Goal: Task Accomplishment & Management: Complete application form

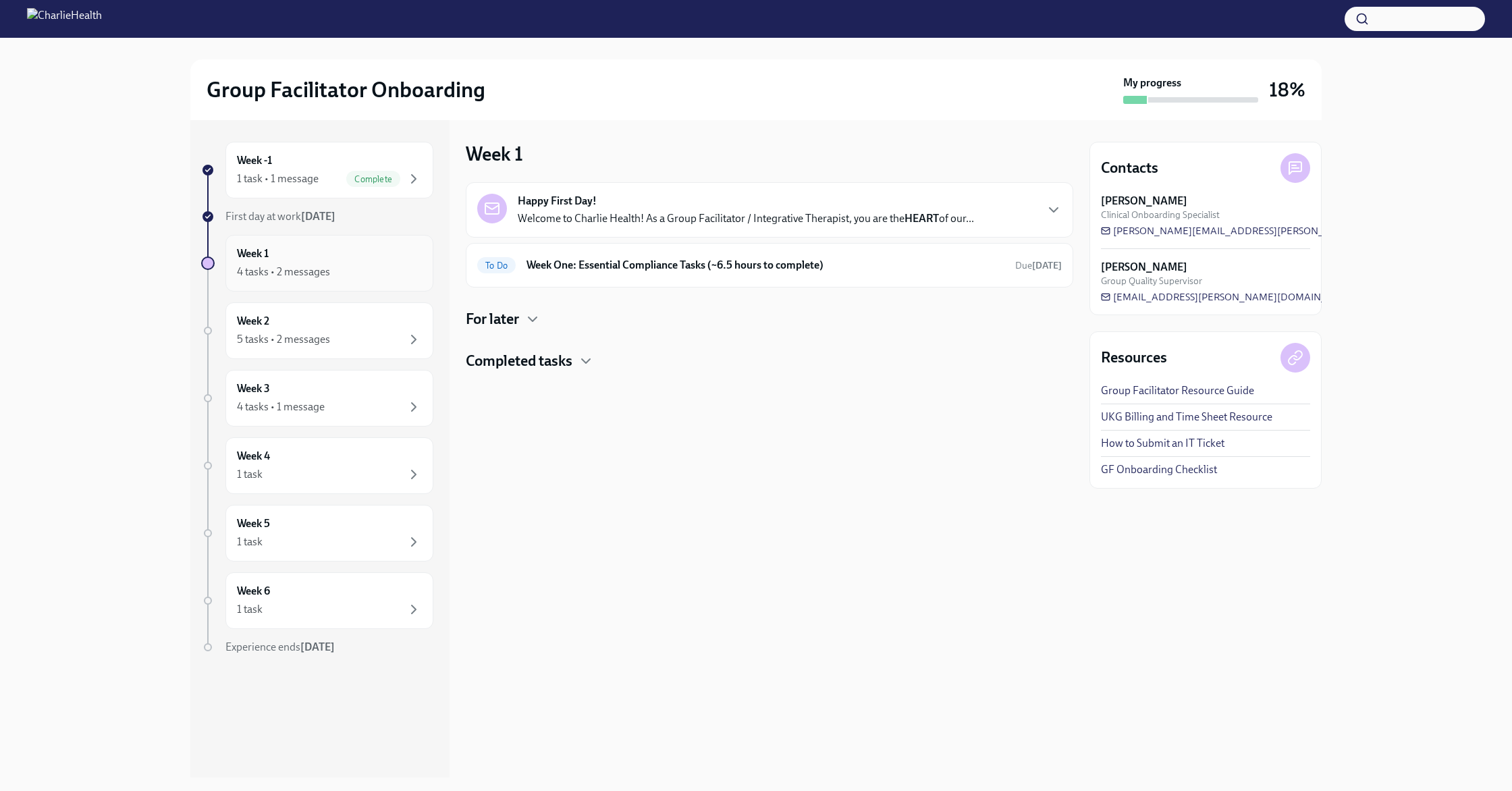
click at [349, 268] on div "4 tasks • 2 messages" at bounding box center [329, 272] width 185 height 17
click at [380, 261] on div "Week 1 4 tasks • 2 messages" at bounding box center [329, 263] width 185 height 34
click at [536, 320] on icon "button" at bounding box center [533, 320] width 17 height 17
click at [577, 428] on div "Completed tasks" at bounding box center [769, 427] width 607 height 20
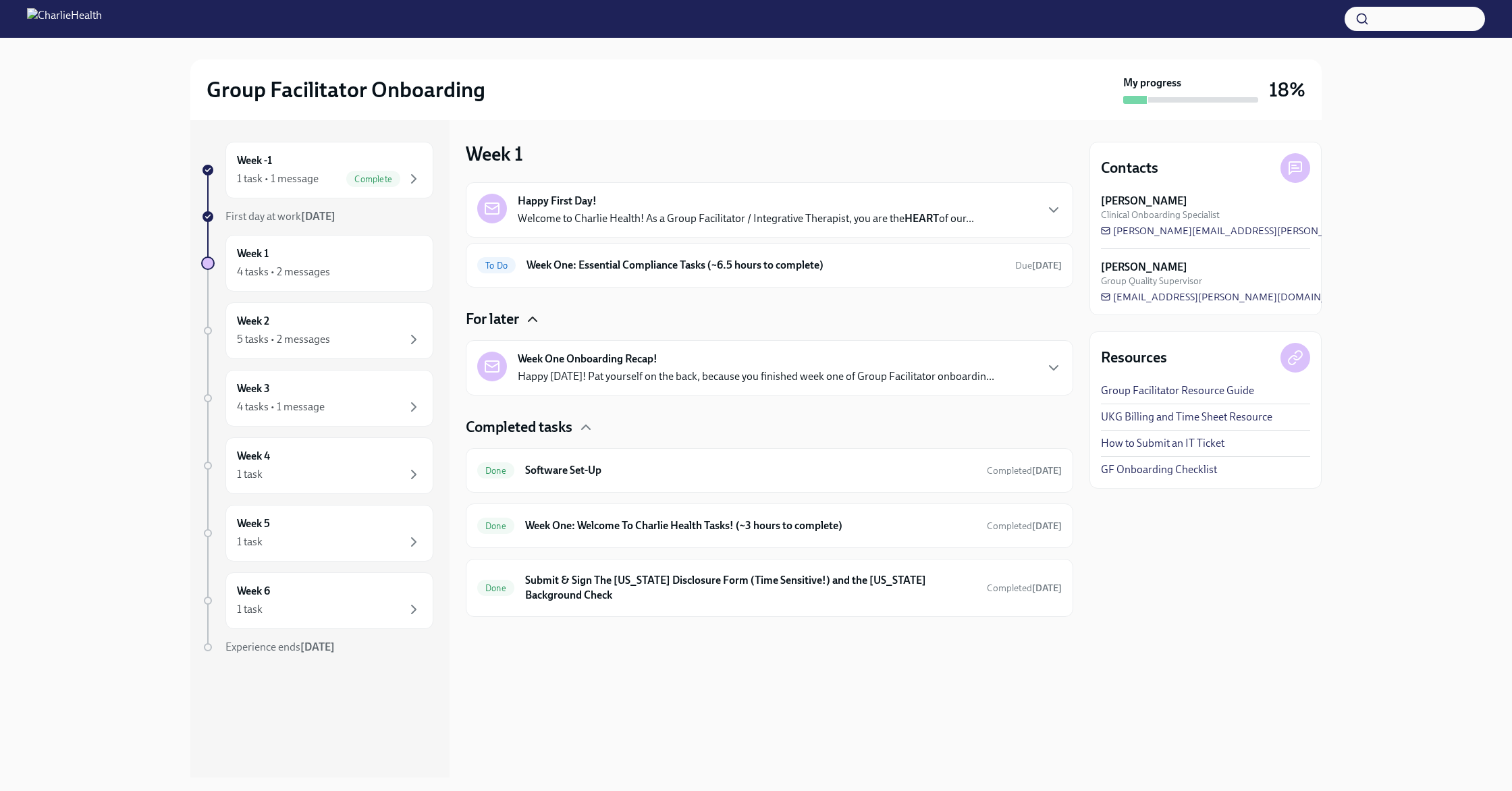
click at [639, 373] on p "Happy [DATE]! Pat yourself on the back, because you finished week one of Group …" at bounding box center [755, 377] width 477 height 15
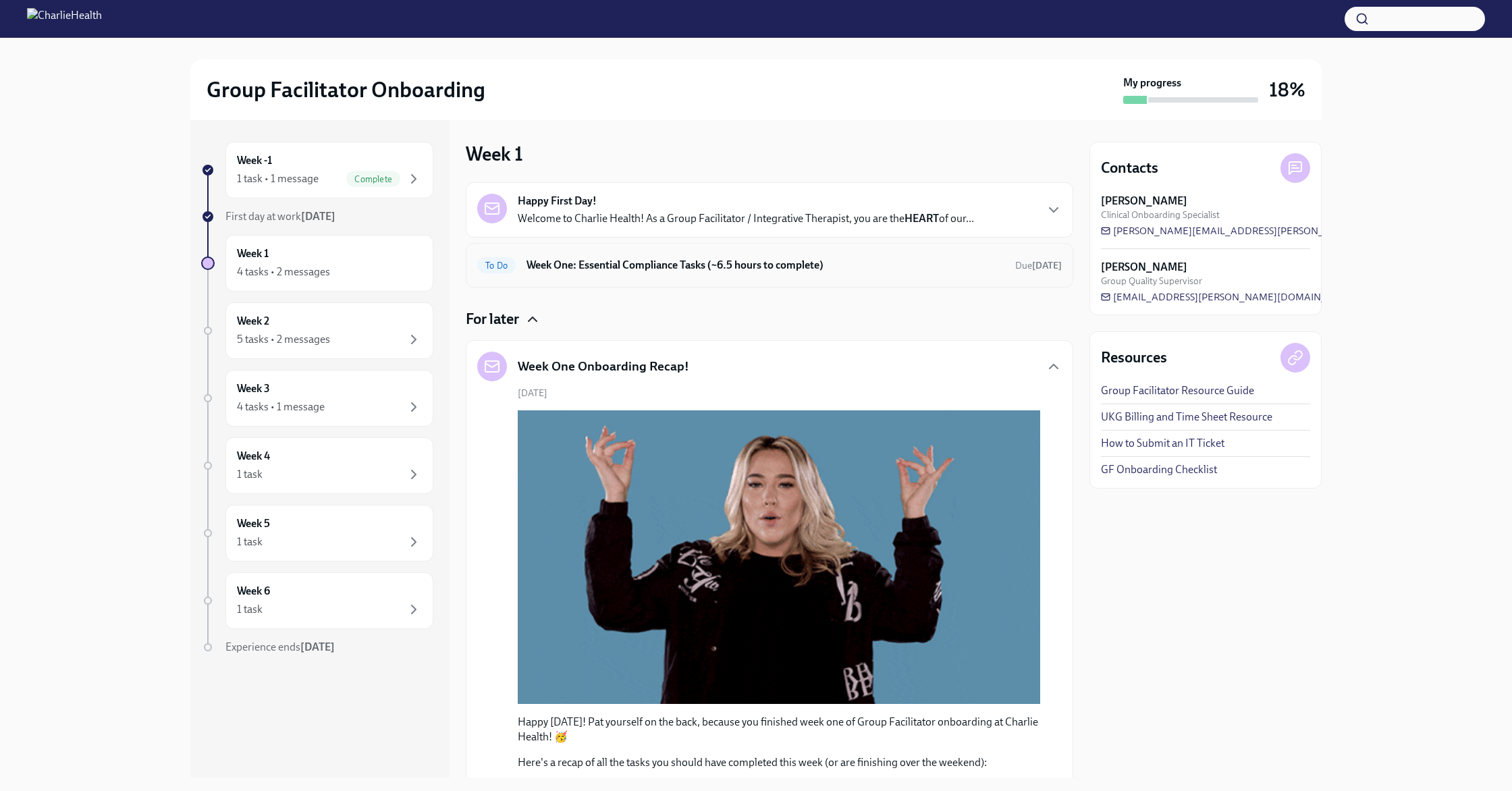
click at [639, 253] on div "To Do Week One: Essential Compliance Tasks (~6.5 hours to complete) Due [DATE]" at bounding box center [769, 265] width 607 height 44
click at [639, 260] on h6 "Week One: Essential Compliance Tasks (~6.5 hours to complete)" at bounding box center [765, 266] width 478 height 15
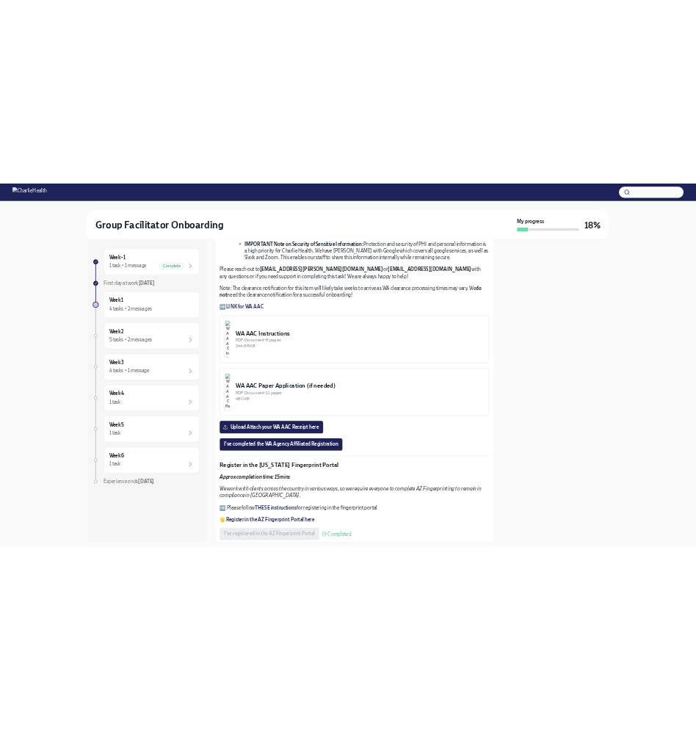
scroll to position [1060, 0]
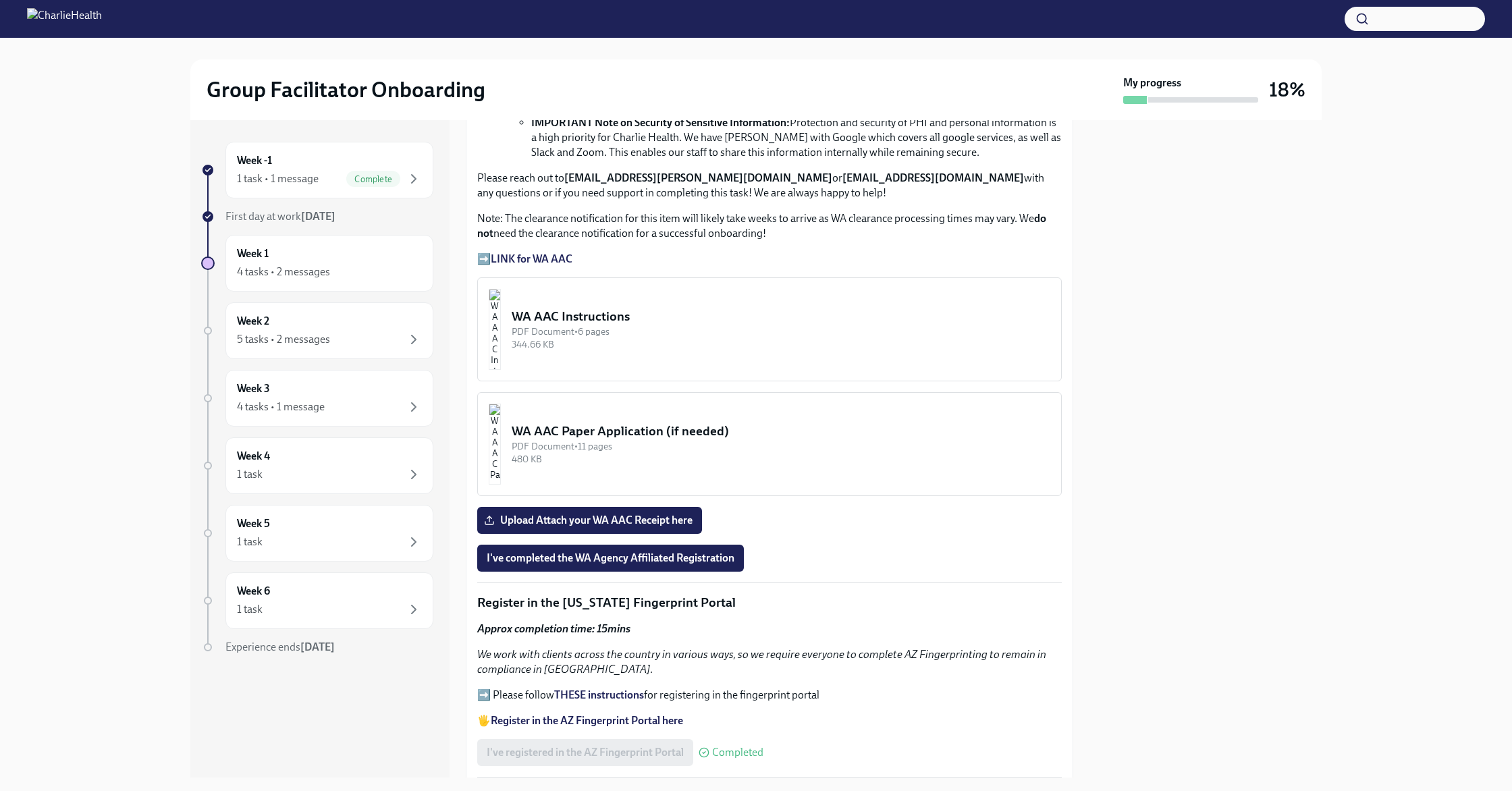
click at [639, 534] on div "Welcome to your essential compliance tasks list! Offering virtual mental health…" at bounding box center [769, 465] width 584 height 2323
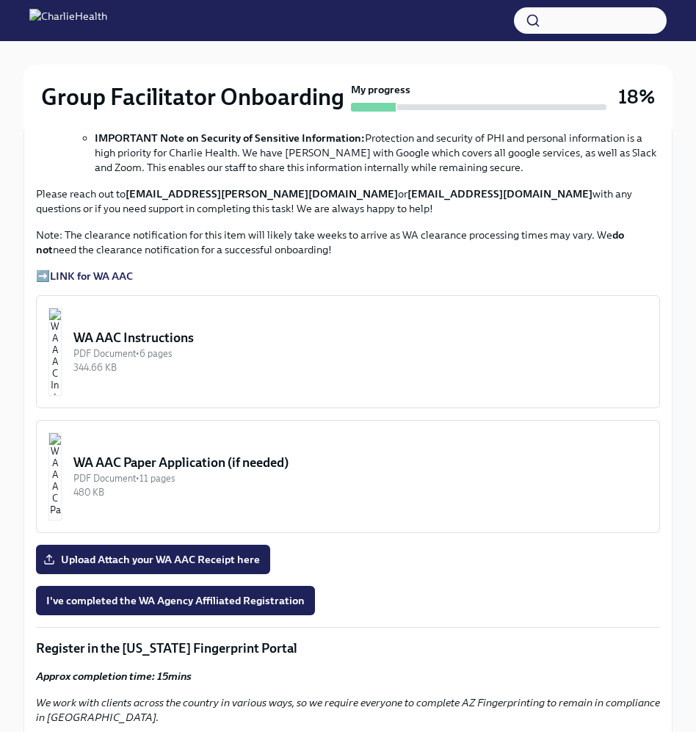
scroll to position [1162, 0]
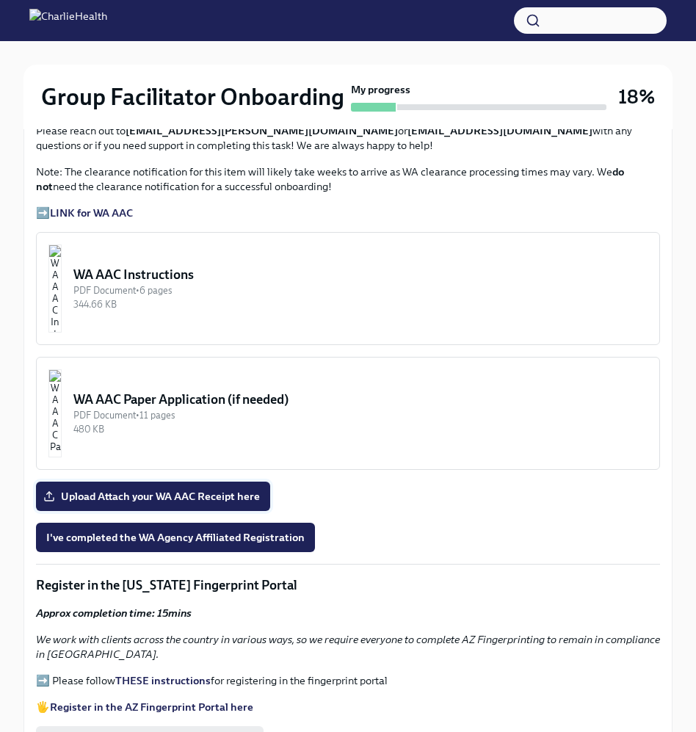
click at [228, 499] on span "Upload Attach your WA AAC Receipt here" at bounding box center [153, 496] width 214 height 15
click at [0, 0] on input "Upload Attach your WA AAC Receipt here" at bounding box center [0, 0] width 0 height 0
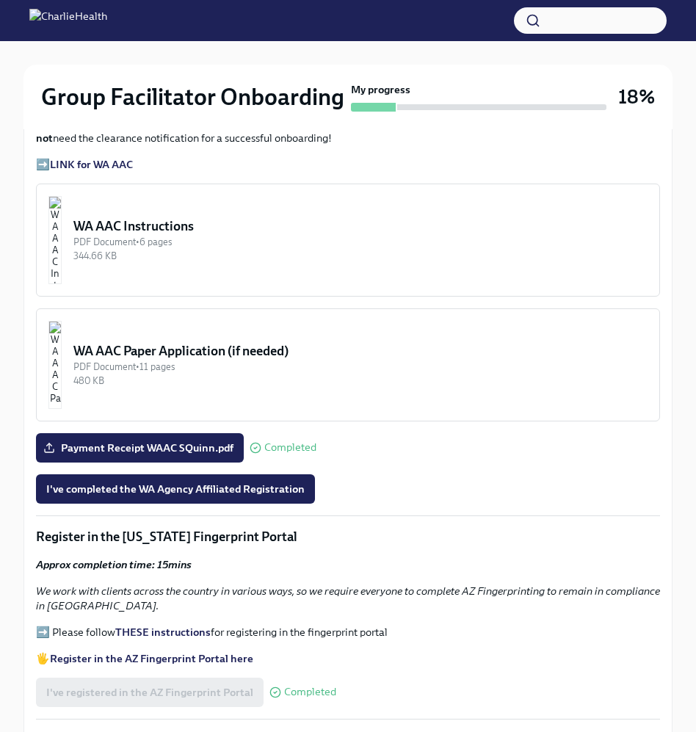
scroll to position [1210, 0]
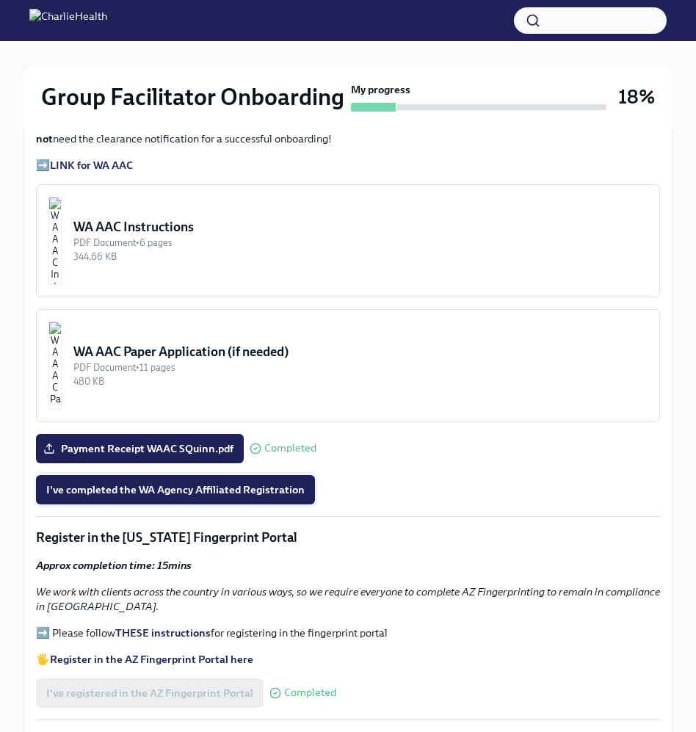
click at [281, 489] on span "I've completed the WA Agency Affiliated Registration" at bounding box center [175, 490] width 259 height 15
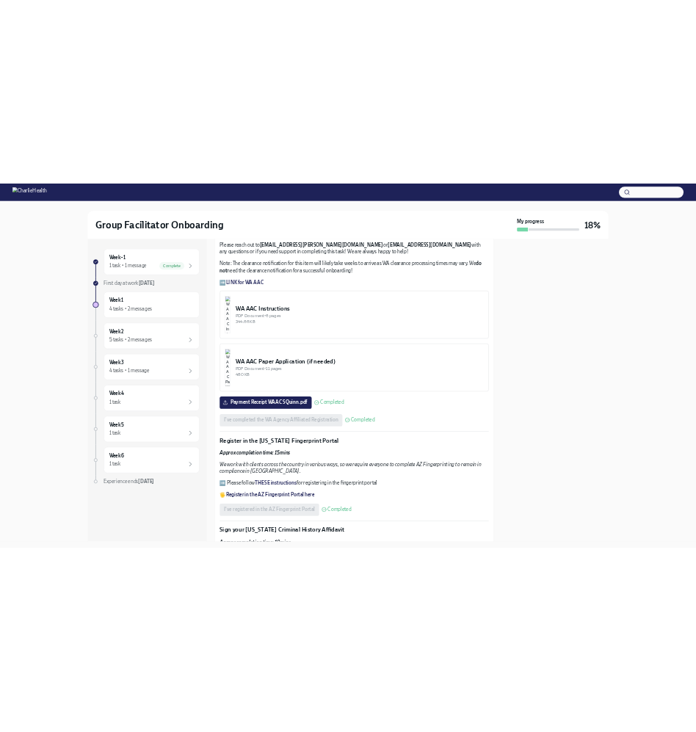
scroll to position [0, 0]
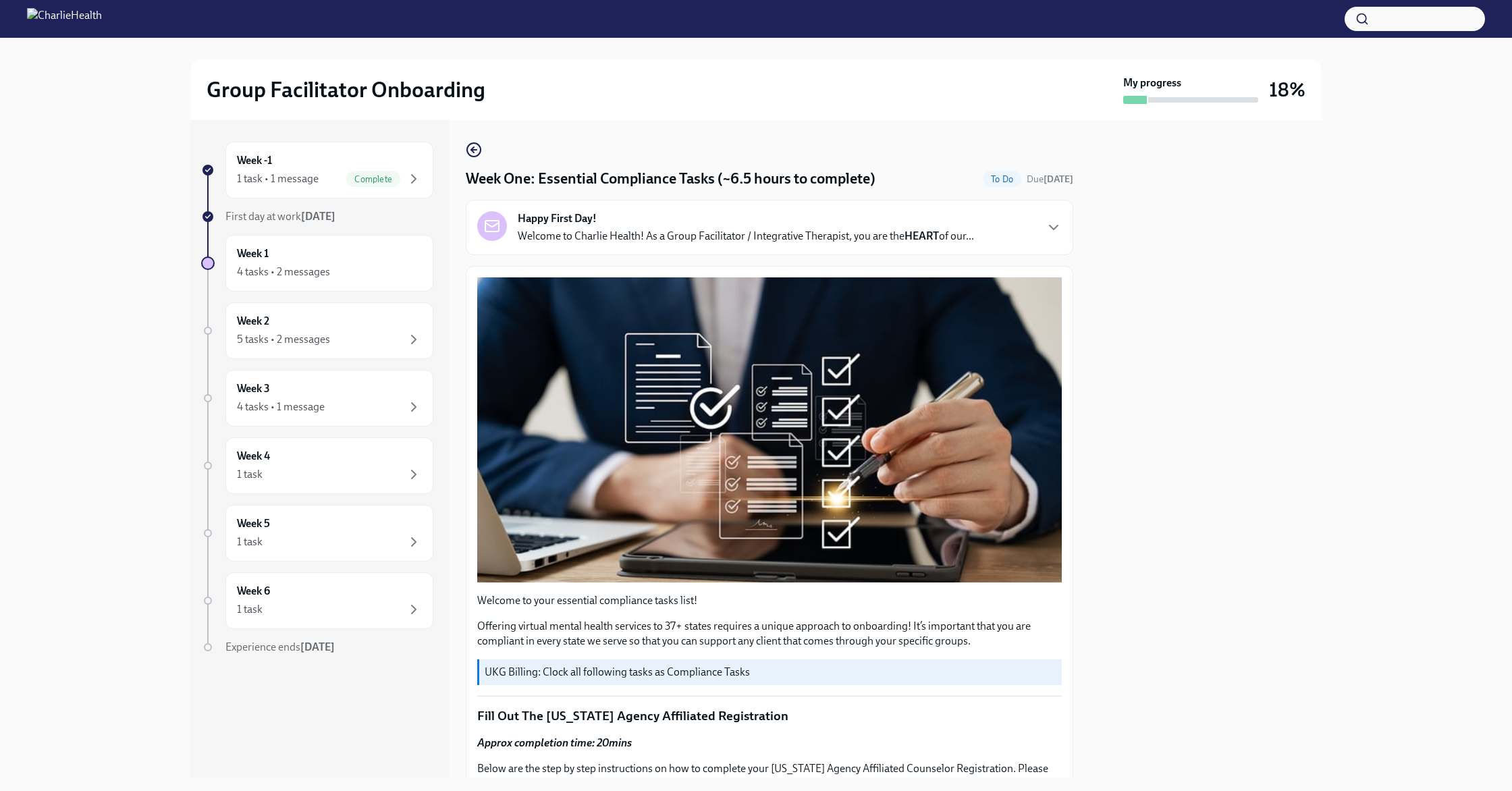
click at [617, 94] on div "Group Facilitator Onboarding" at bounding box center [662, 89] width 911 height 27
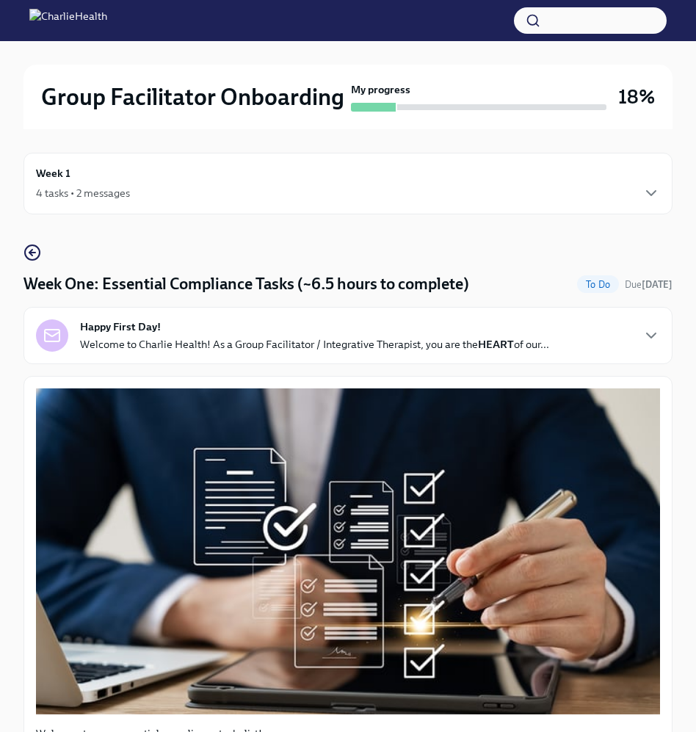
click at [249, 65] on div "Group Facilitator Onboarding My progress 18%" at bounding box center [348, 97] width 649 height 65
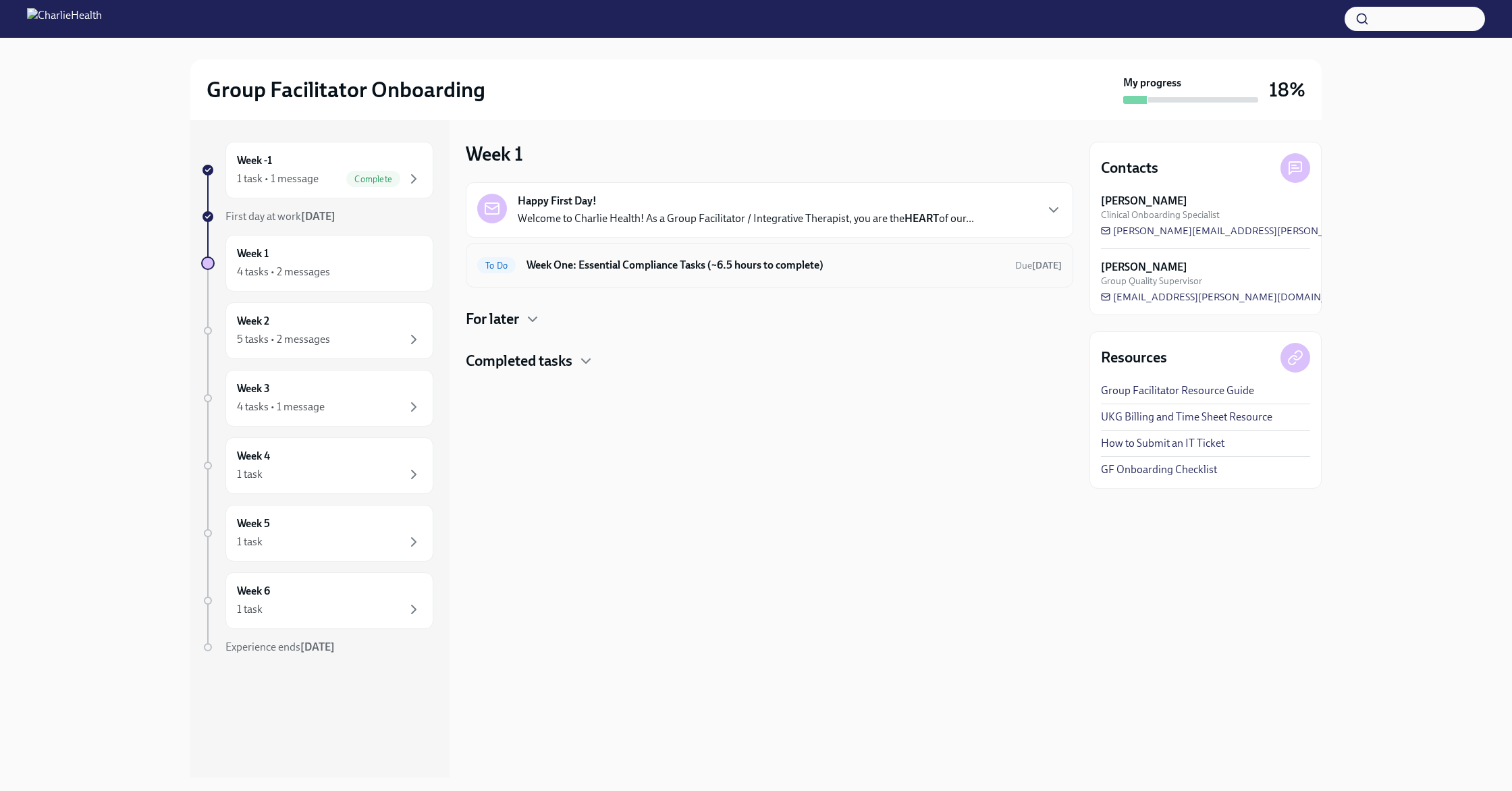
click at [639, 272] on h6 "Week One: Essential Compliance Tasks (~6.5 hours to complete)" at bounding box center [765, 266] width 478 height 15
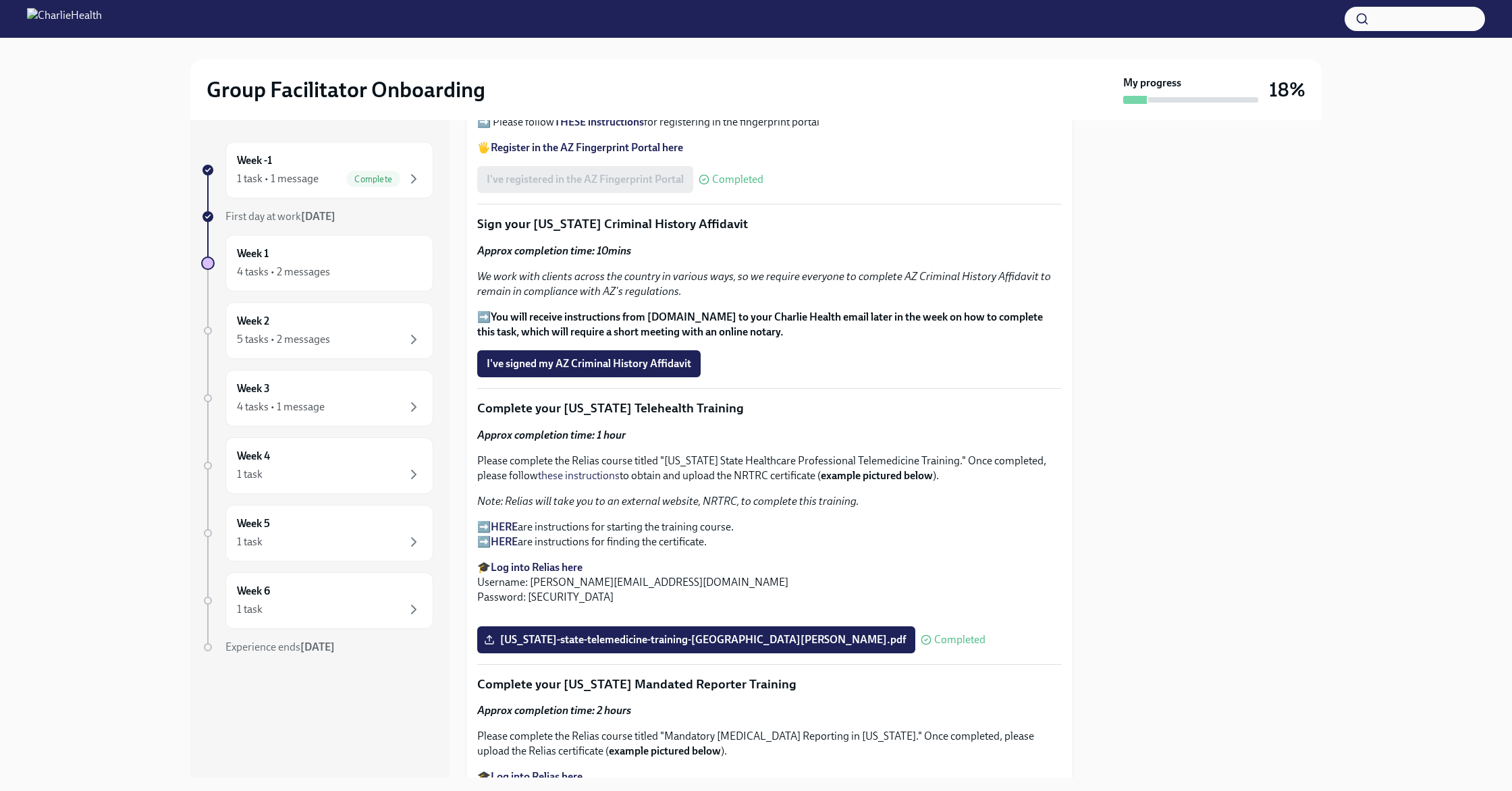
scroll to position [1542, 0]
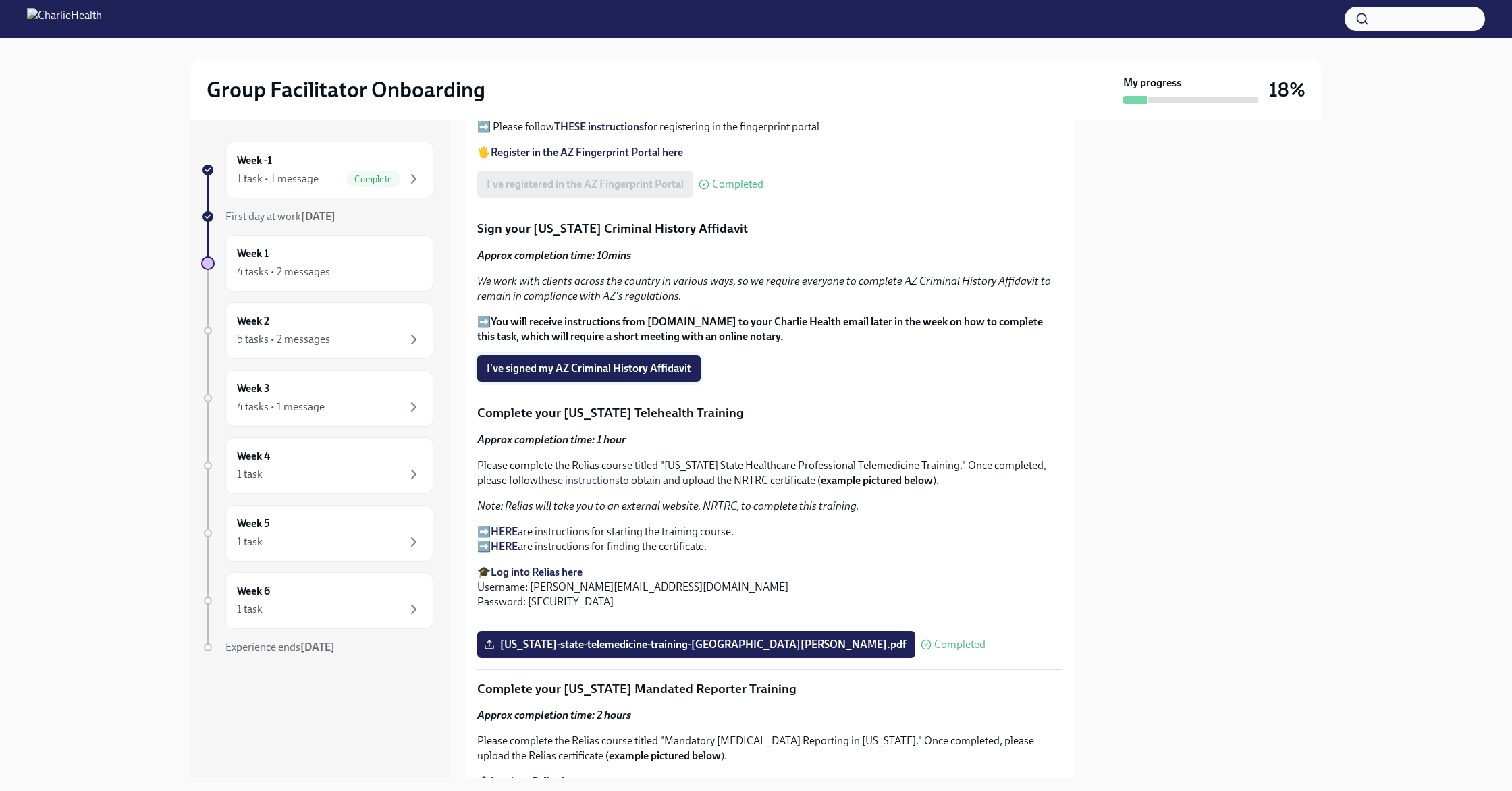
click at [596, 362] on span "I've signed my AZ Criminal History Affidavit" at bounding box center [589, 368] width 205 height 14
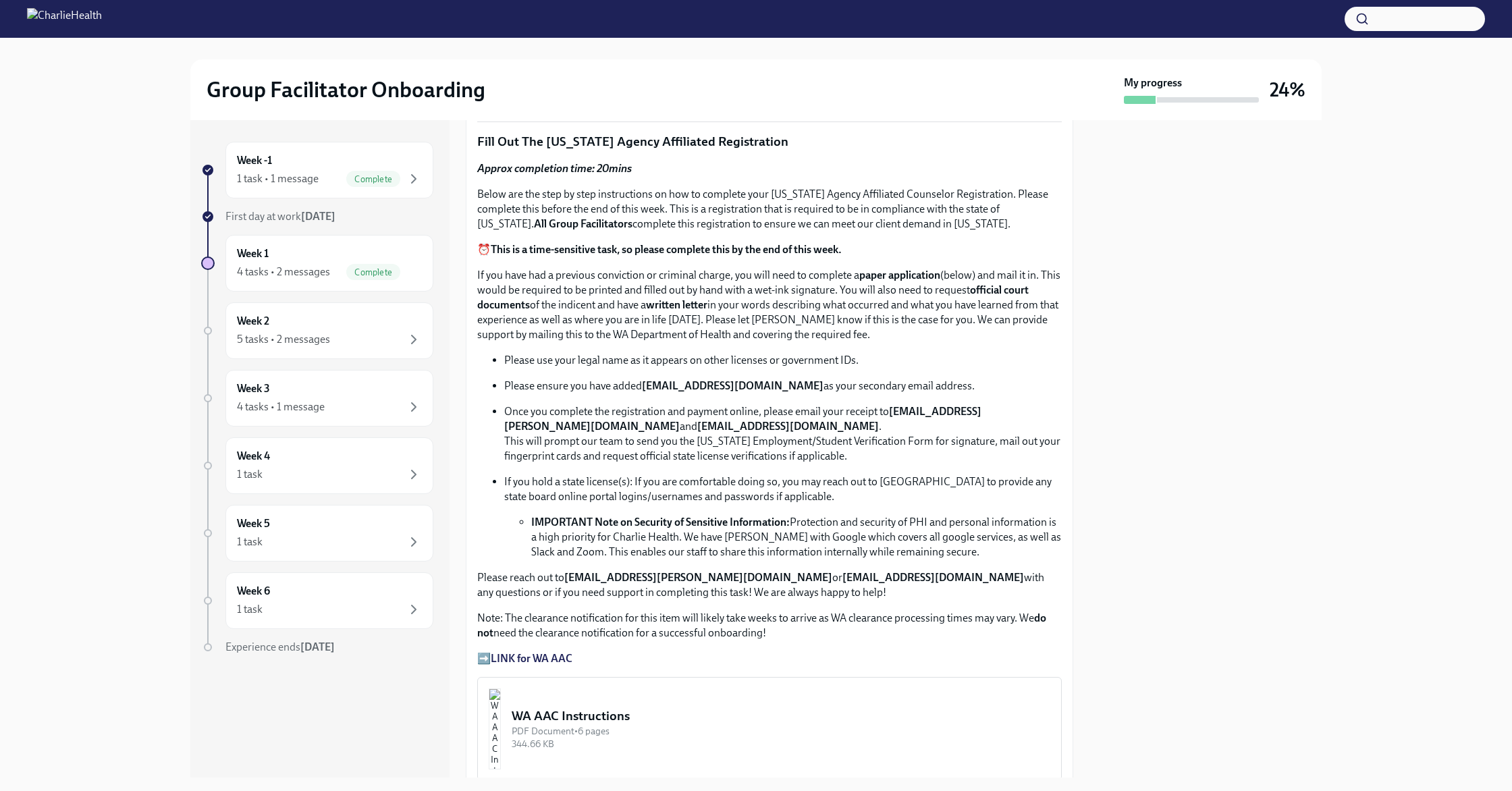
scroll to position [0, 0]
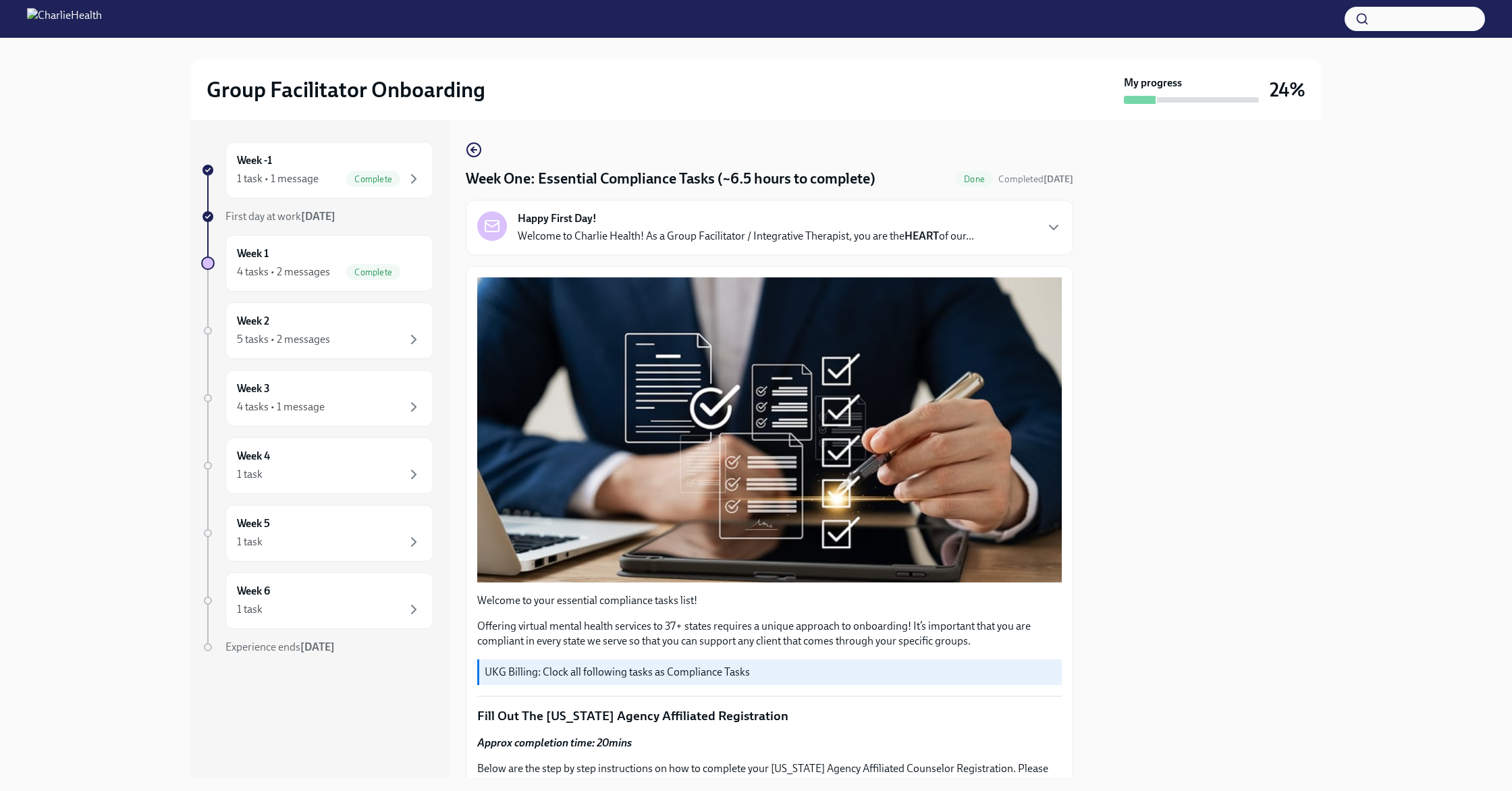
click at [639, 245] on div "Happy First Day! Welcome to Charlie Health! As a Group Facilitator / Integrativ…" at bounding box center [769, 227] width 607 height 55
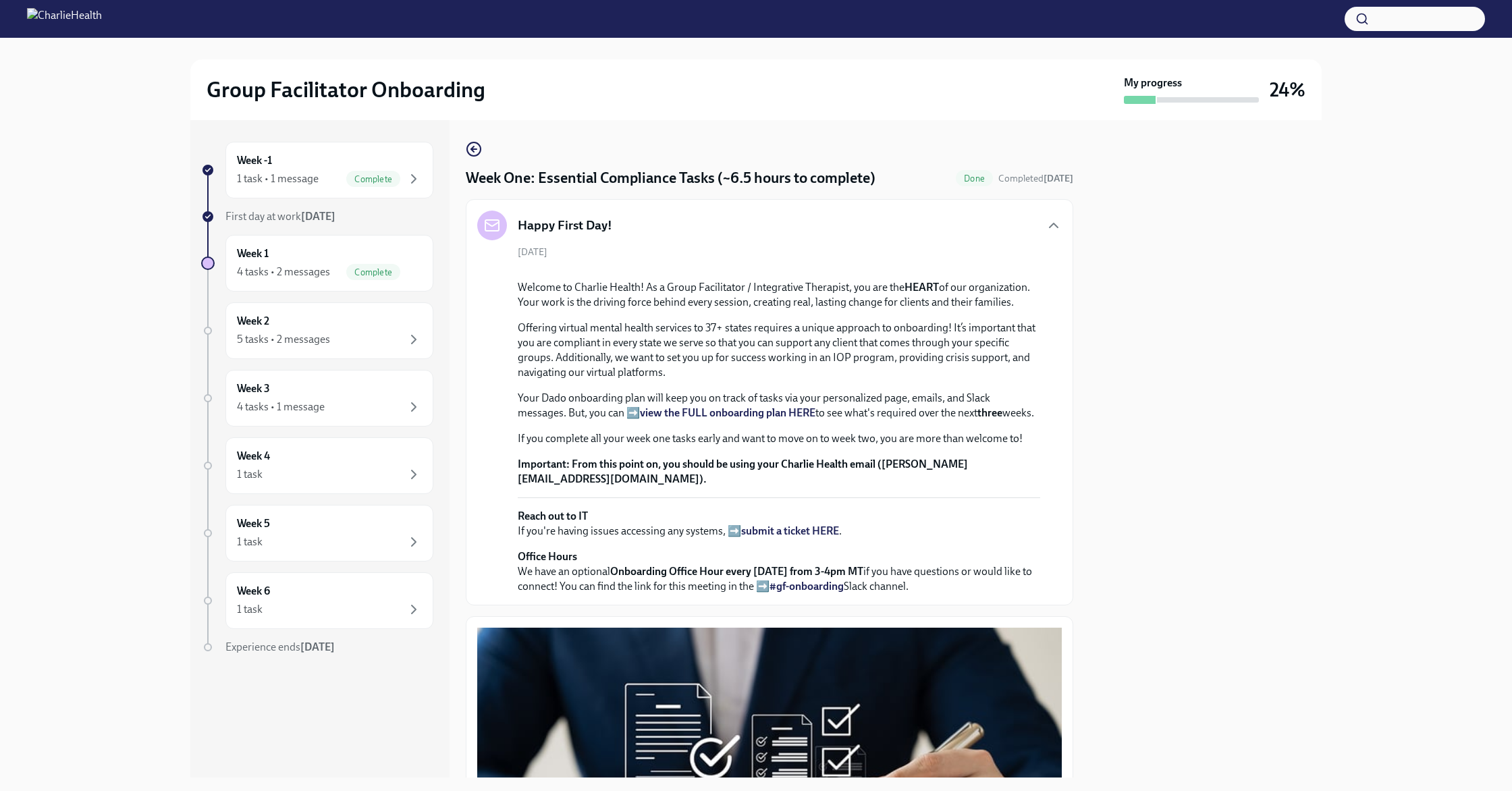
click at [639, 222] on div "Happy First Day!" at bounding box center [769, 225] width 584 height 29
click at [639, 230] on div "Happy First Day!" at bounding box center [769, 225] width 584 height 29
click at [339, 260] on div "Week 1 4 tasks • 2 messages Complete" at bounding box center [329, 263] width 185 height 34
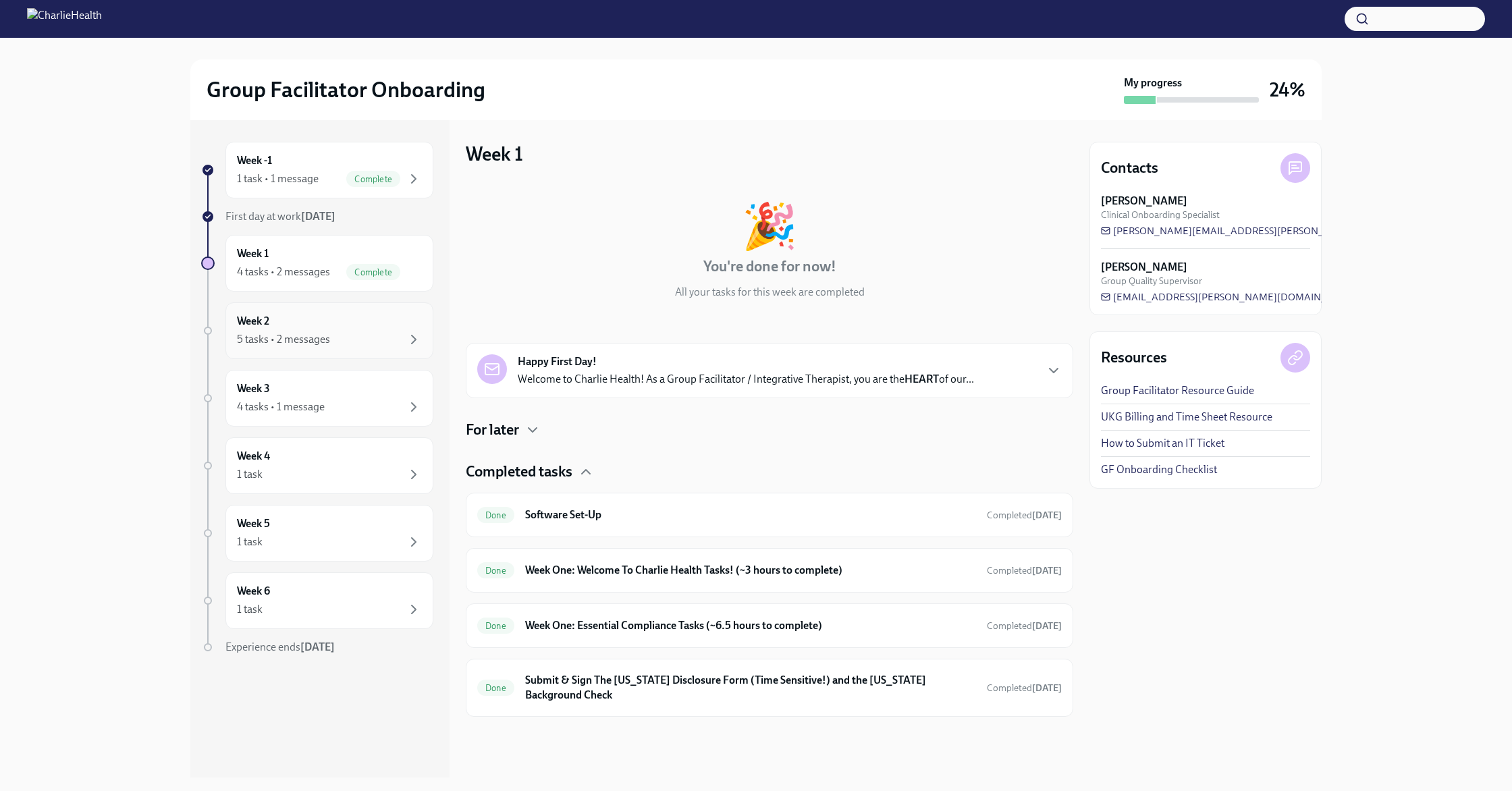
click at [364, 333] on div "5 tasks • 2 messages" at bounding box center [329, 340] width 185 height 17
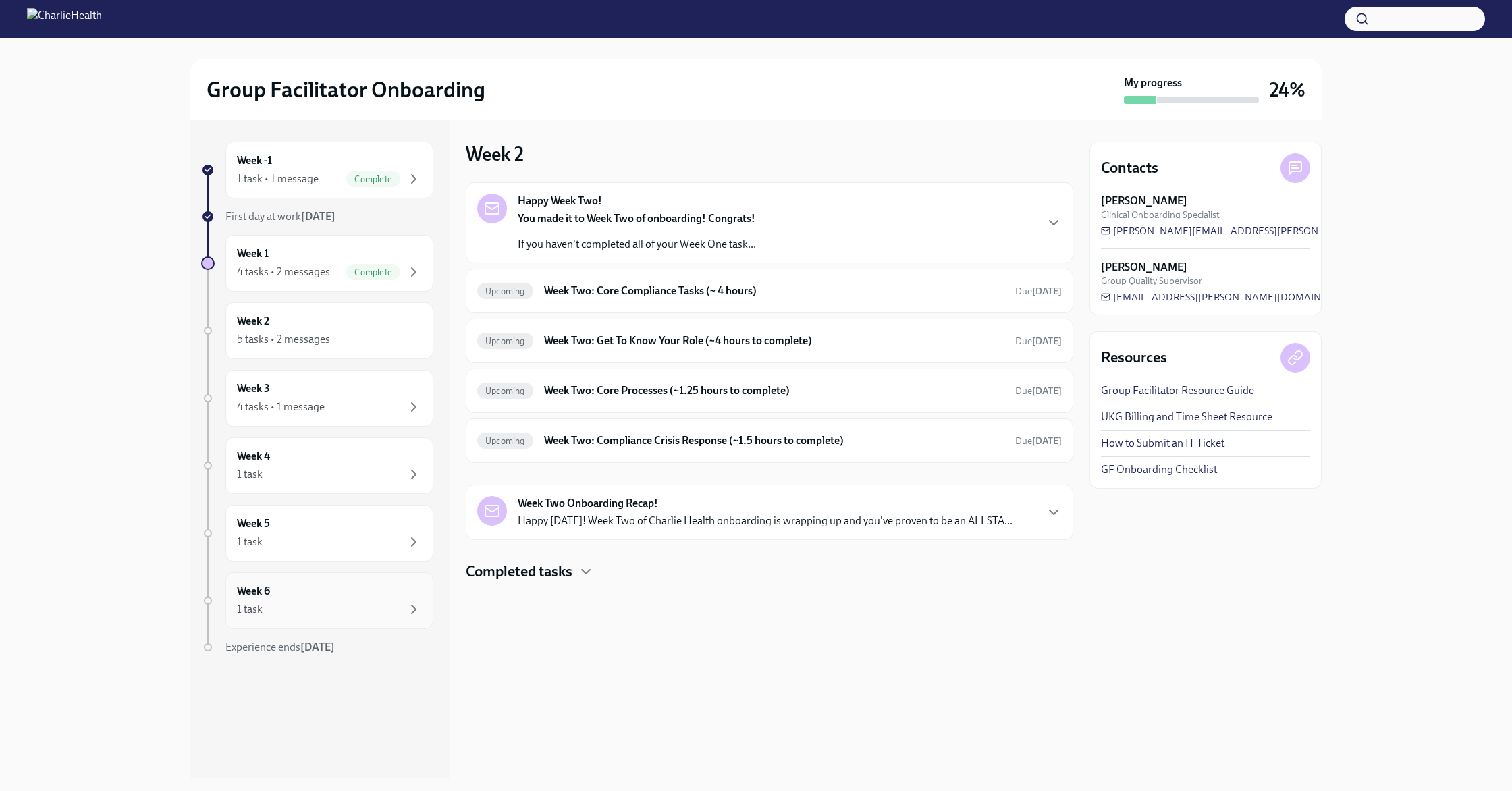
click at [330, 612] on div "1 task" at bounding box center [329, 610] width 185 height 17
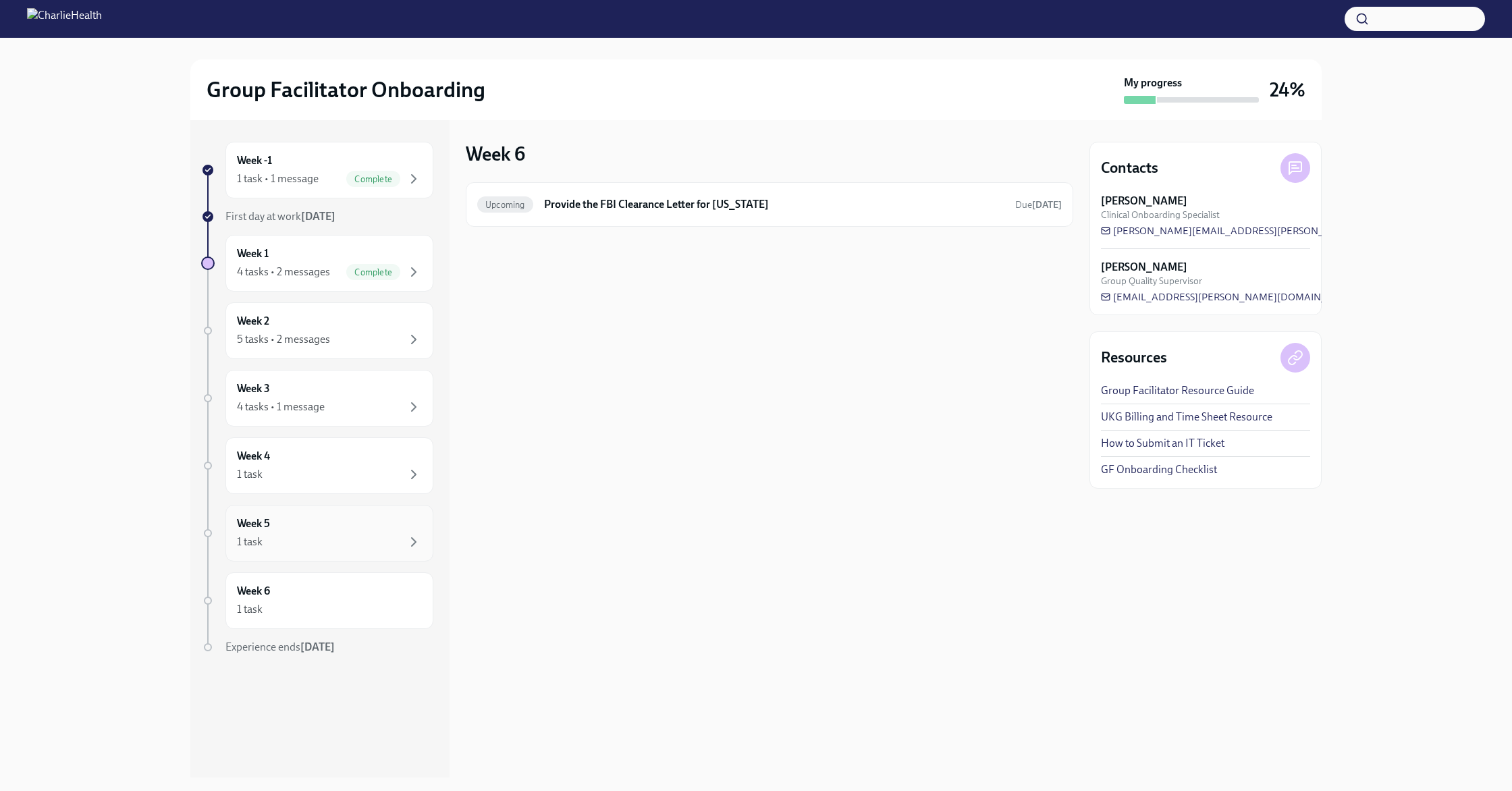
click at [355, 544] on div "1 task" at bounding box center [329, 542] width 185 height 17
click at [350, 436] on div "Week -1 1 task • 1 message Complete First day at work Oct 6th Week 1 4 tasks • …" at bounding box center [317, 424] width 232 height 567
click at [349, 342] on div "5 tasks • 2 messages" at bounding box center [329, 340] width 185 height 17
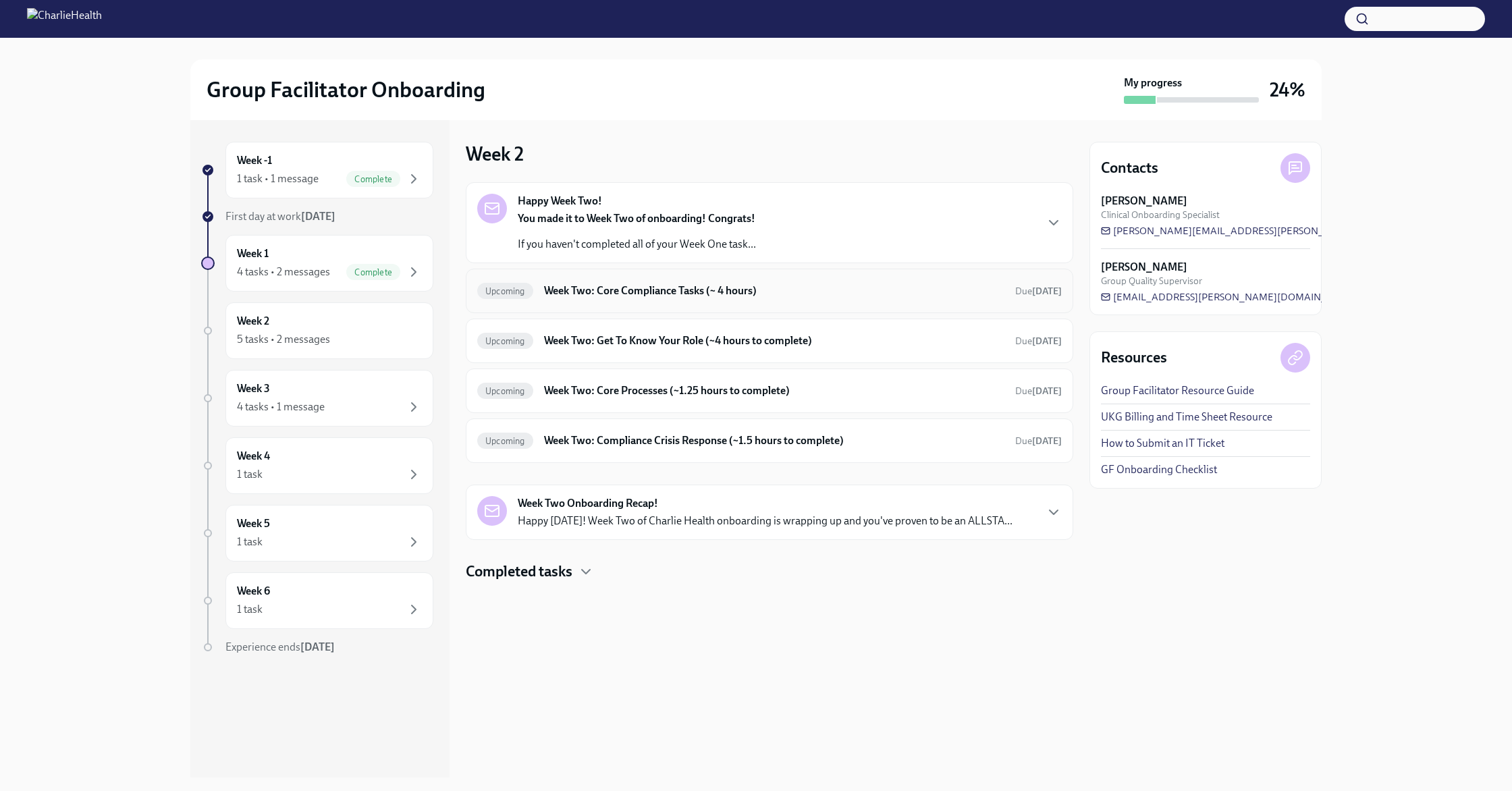
click at [639, 291] on h6 "Week Two: Core Compliance Tasks (~ 4 hours)" at bounding box center [773, 291] width 460 height 15
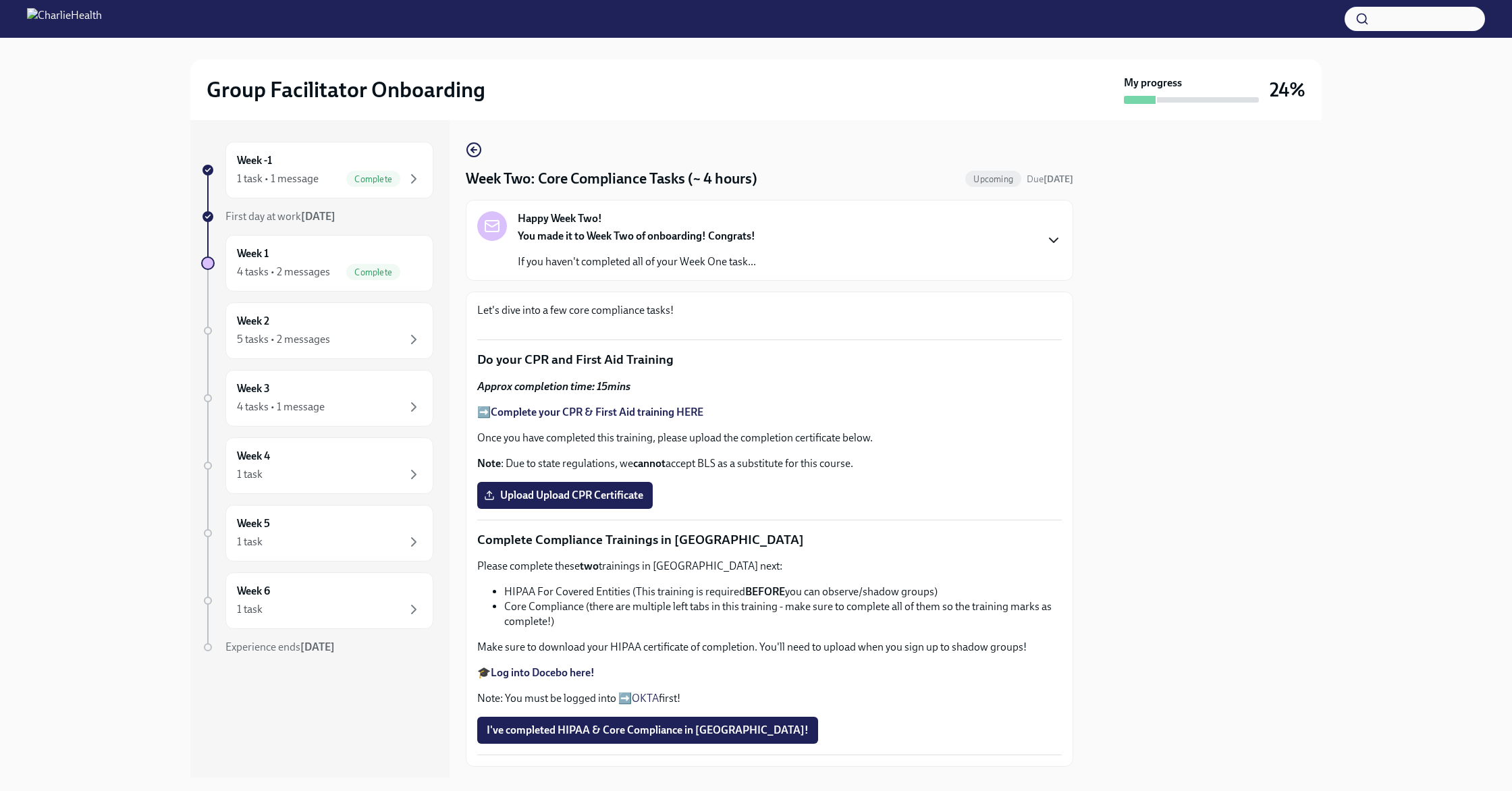
click at [639, 238] on icon "button" at bounding box center [1054, 241] width 17 height 17
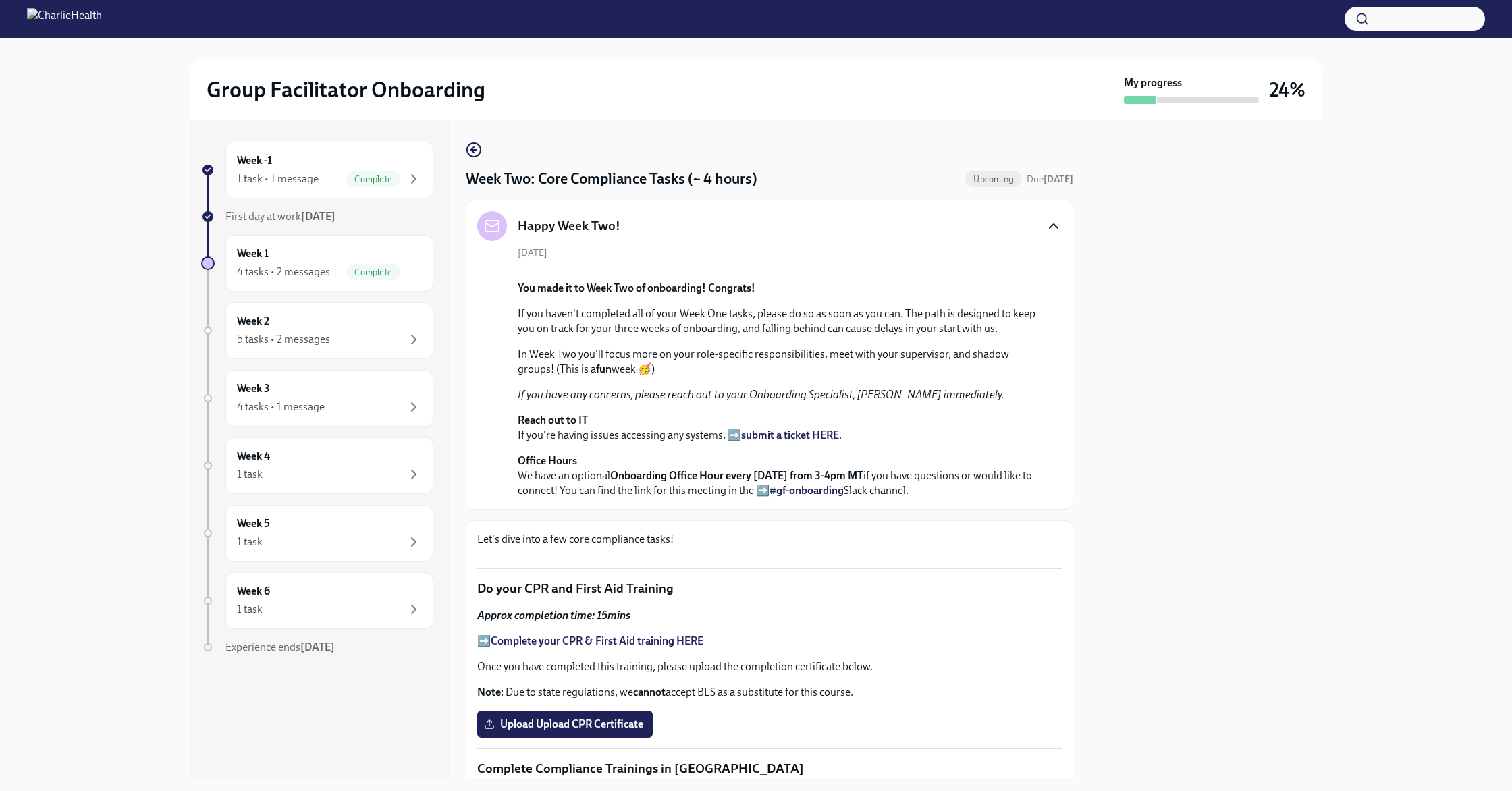
click at [639, 224] on icon "button" at bounding box center [1054, 226] width 17 height 17
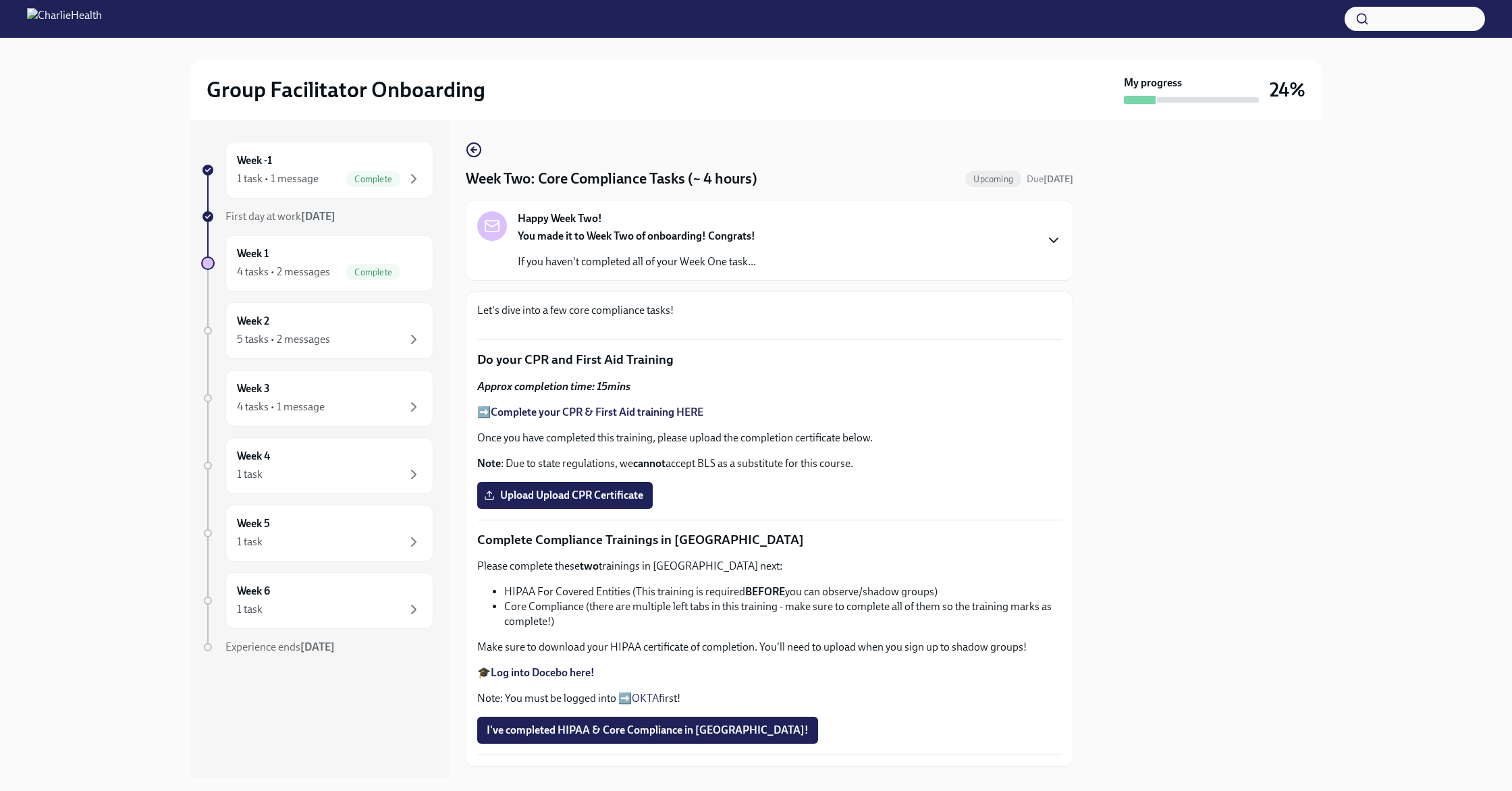
click at [639, 243] on icon "button" at bounding box center [1054, 241] width 17 height 17
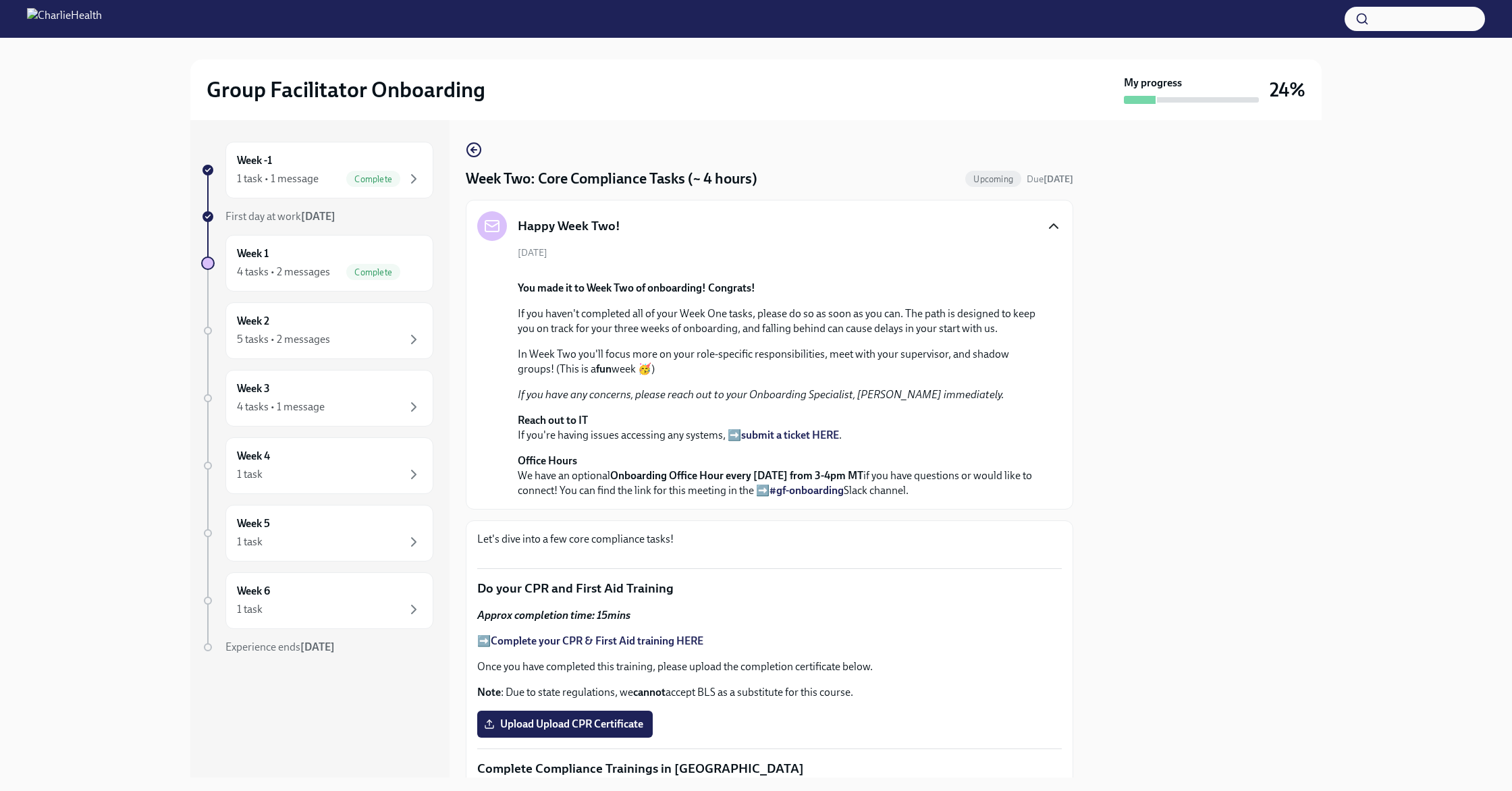
click at [639, 228] on icon "button" at bounding box center [1053, 226] width 8 height 4
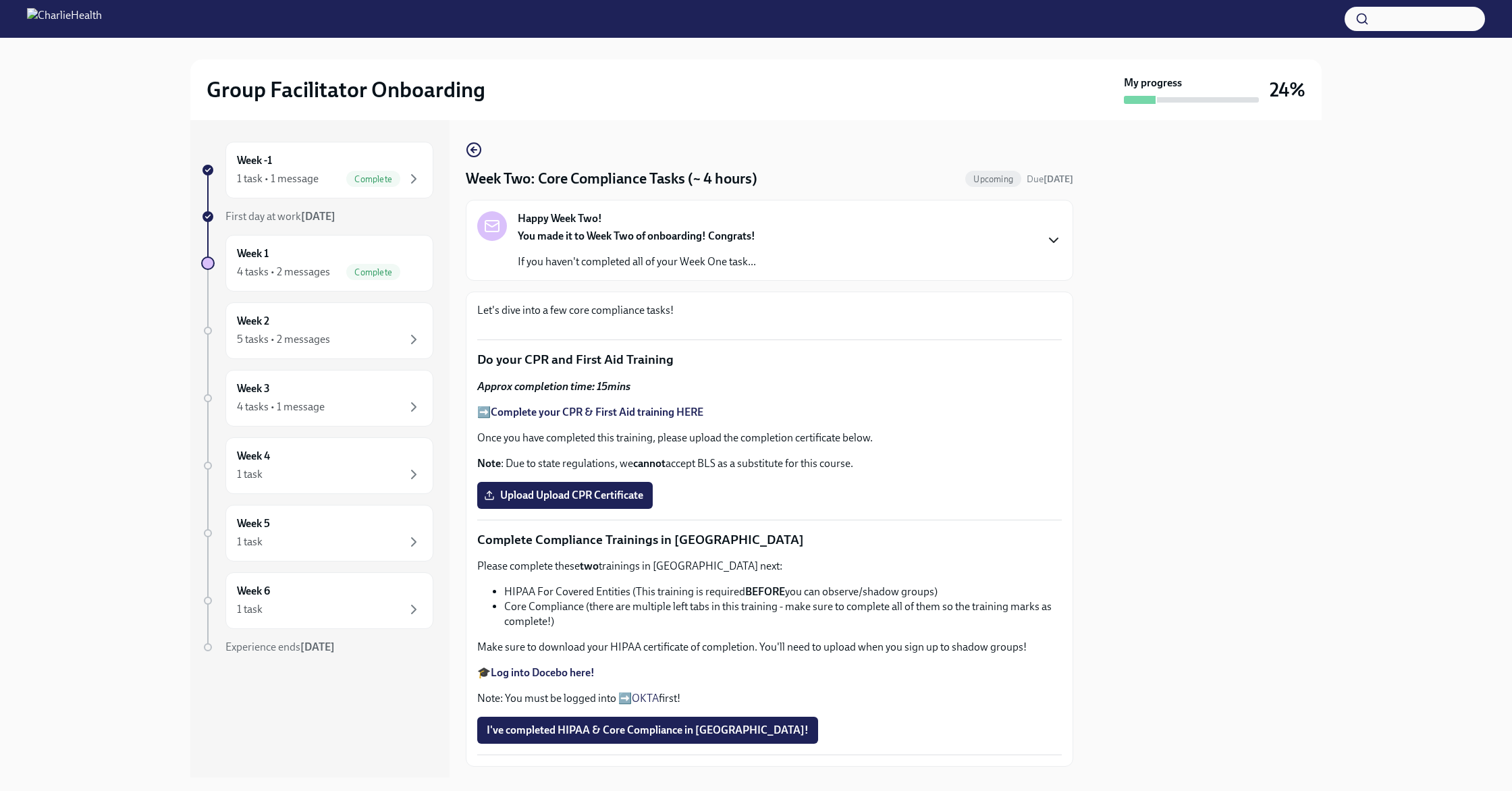
click at [639, 228] on div "Happy Week Two! You made it to Week Two of onboarding! Congrats! If you haven't…" at bounding box center [769, 240] width 584 height 58
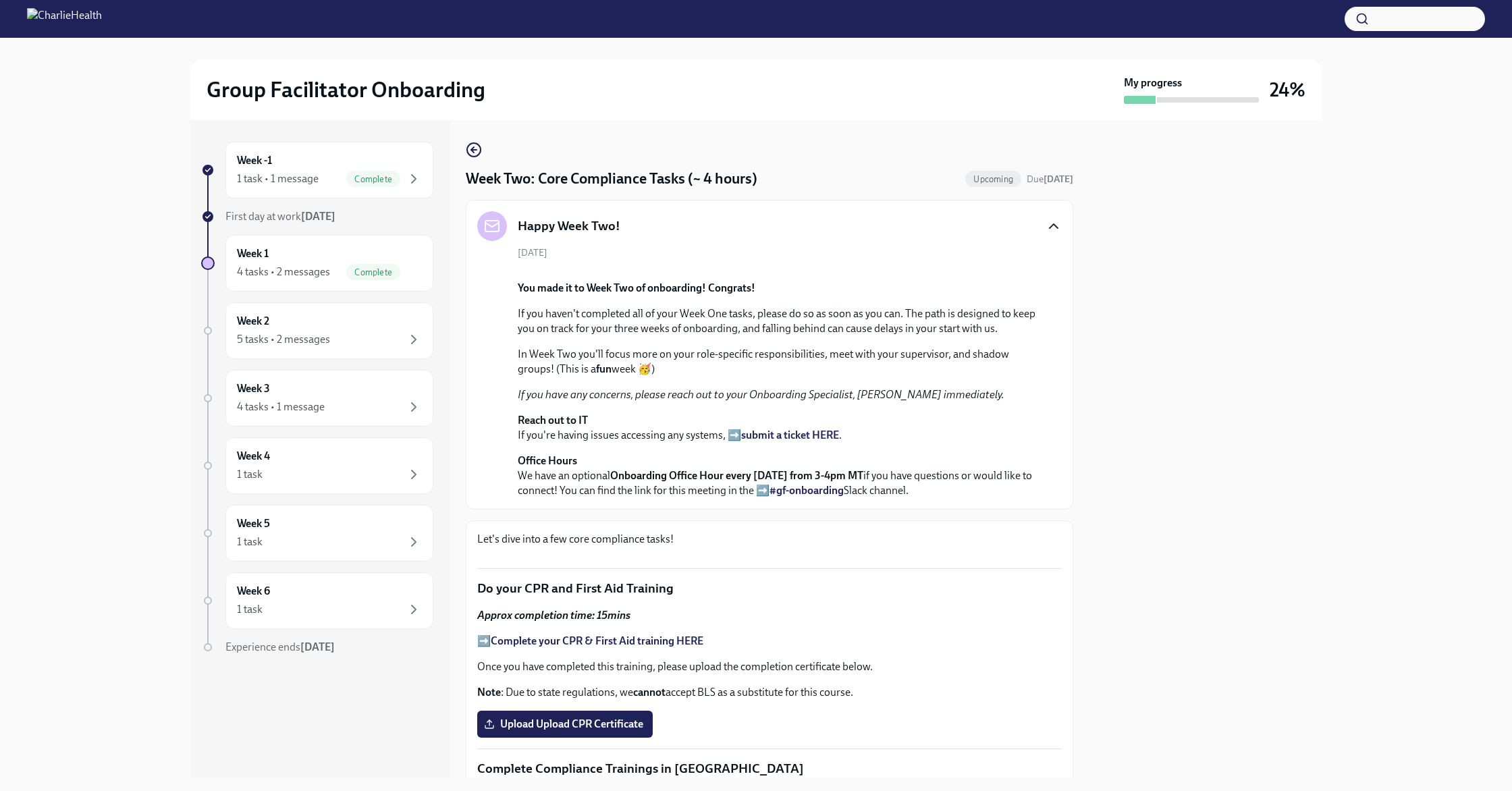
click at [639, 228] on icon "button" at bounding box center [1053, 226] width 8 height 4
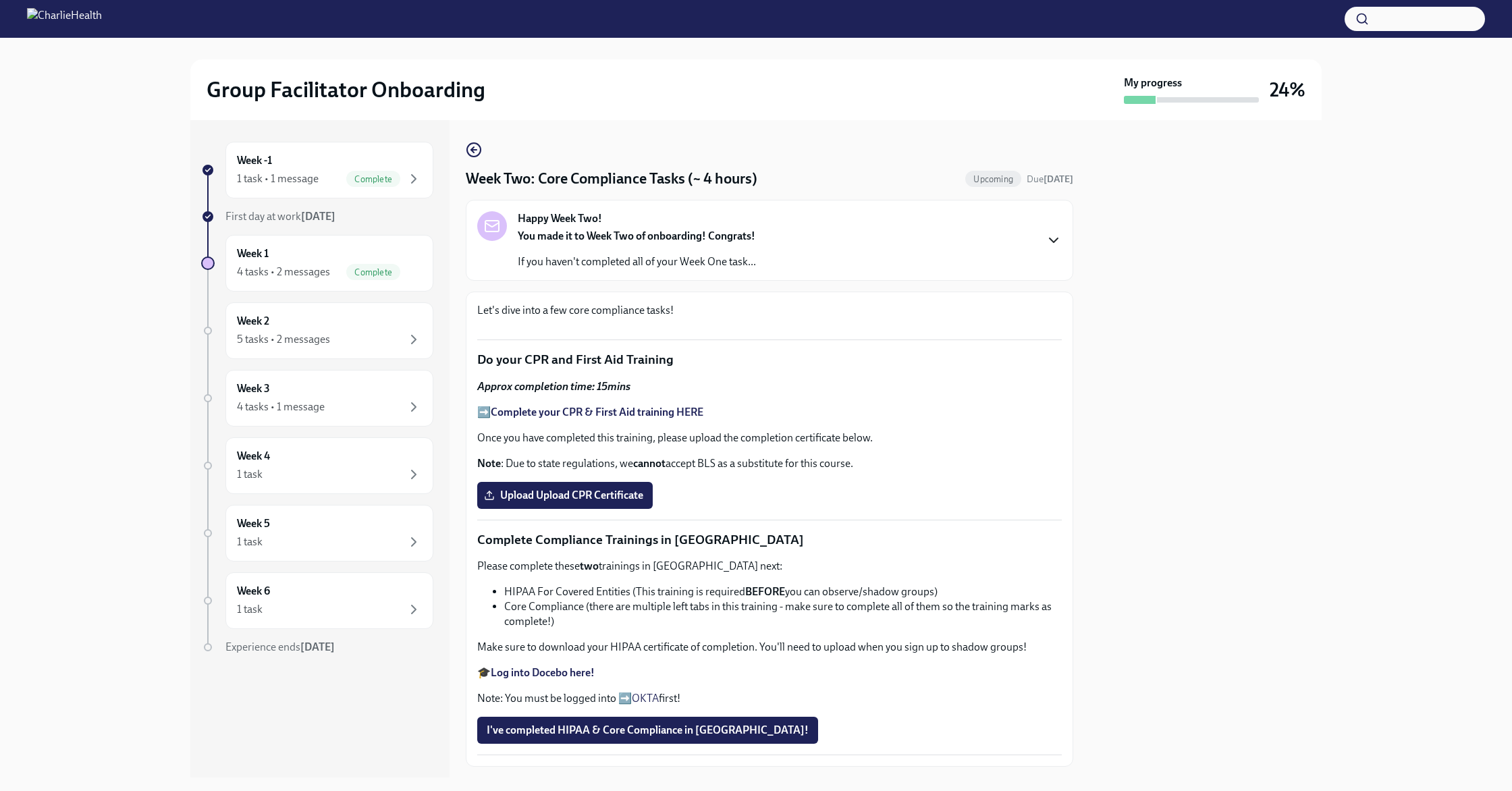
click at [639, 311] on p "Let's dive into a few core compliance tasks!" at bounding box center [769, 311] width 584 height 15
click at [639, 222] on div "Happy Week Two! You made it to Week Two of onboarding! Congrats! If you haven't…" at bounding box center [769, 240] width 584 height 58
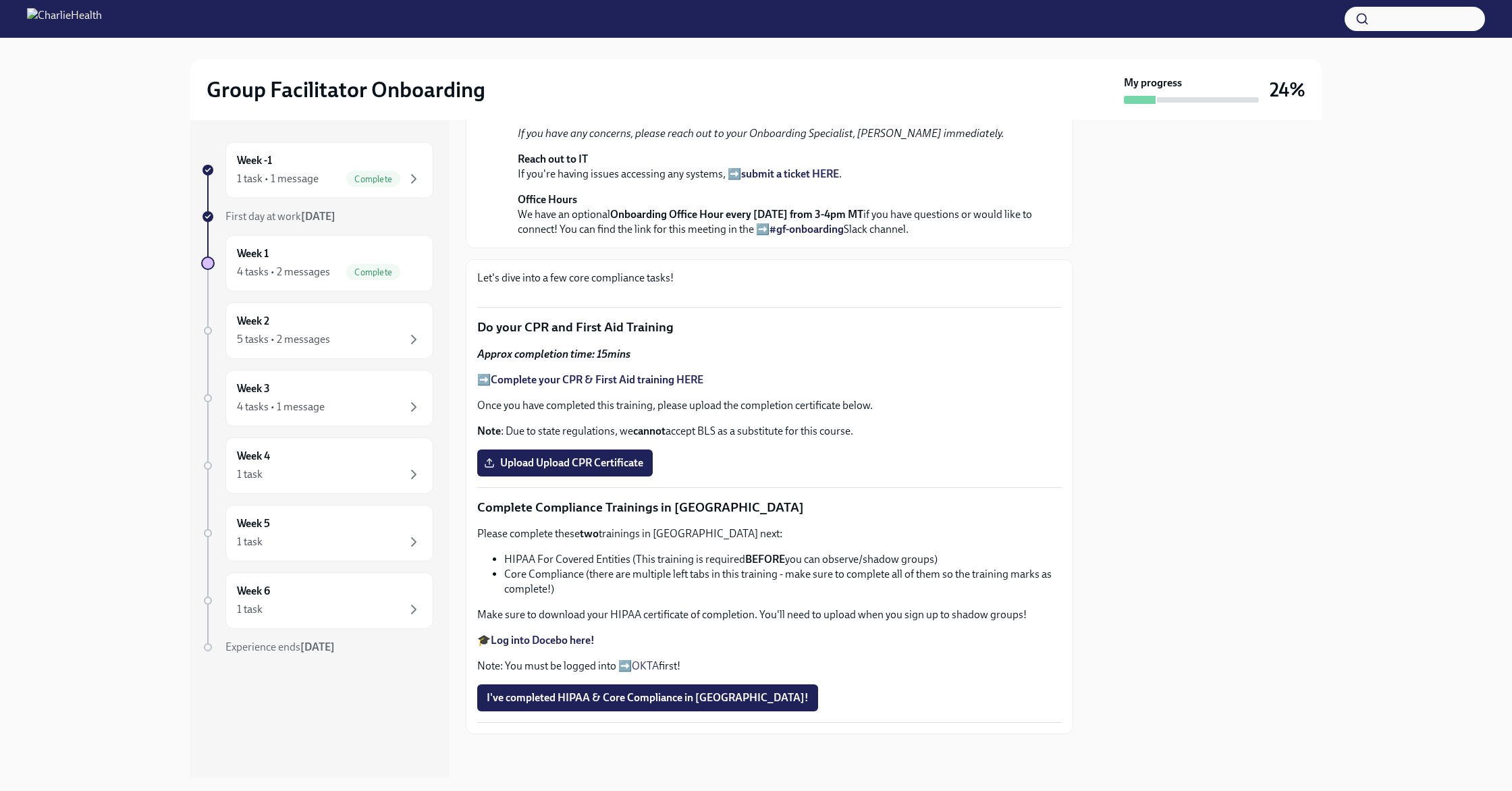
scroll to position [1082, 0]
click at [347, 328] on div "Week 2 5 tasks • 2 messages" at bounding box center [329, 331] width 185 height 34
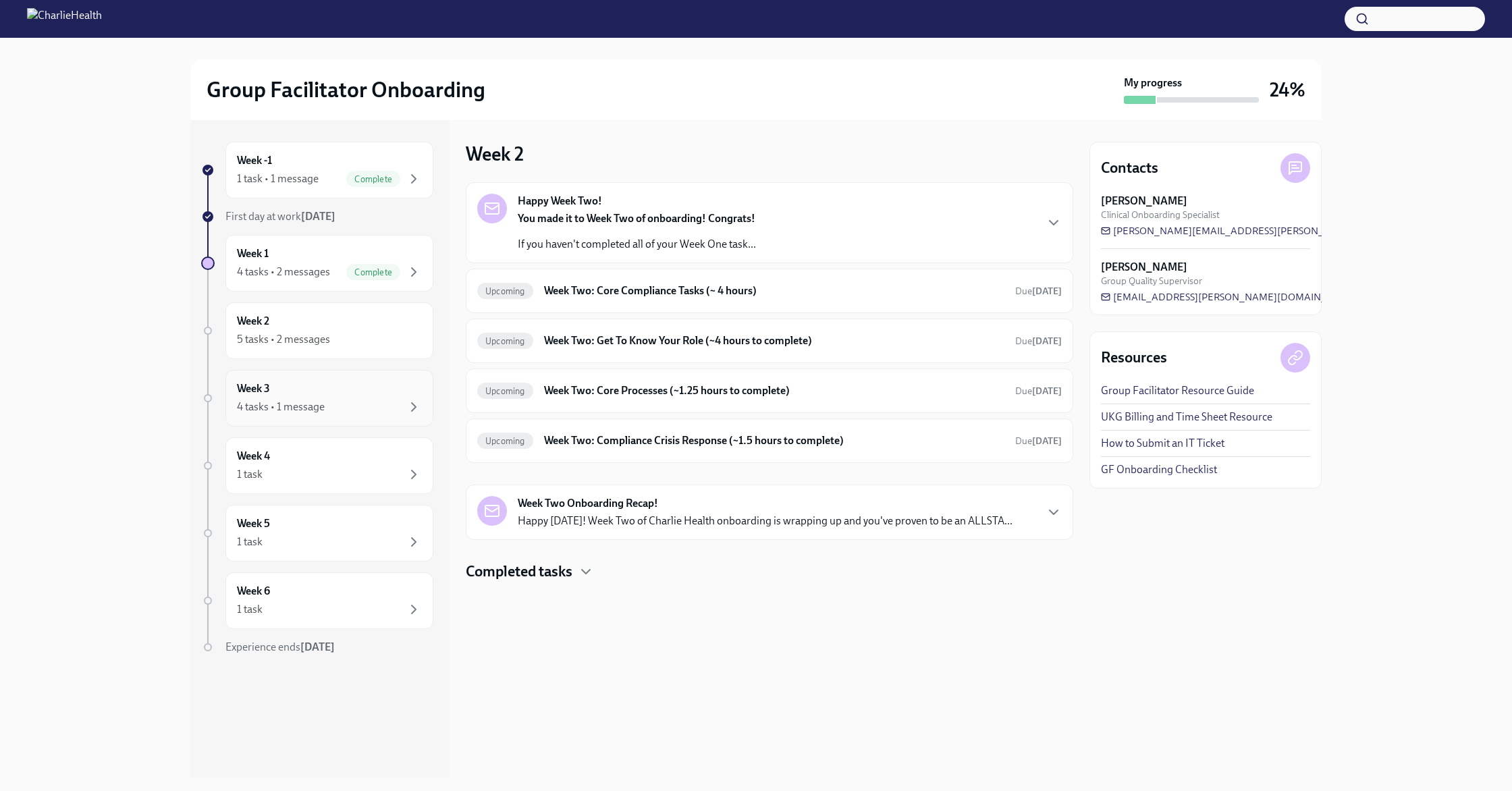
click at [339, 393] on div "Week 3 4 tasks • 1 message" at bounding box center [329, 398] width 185 height 34
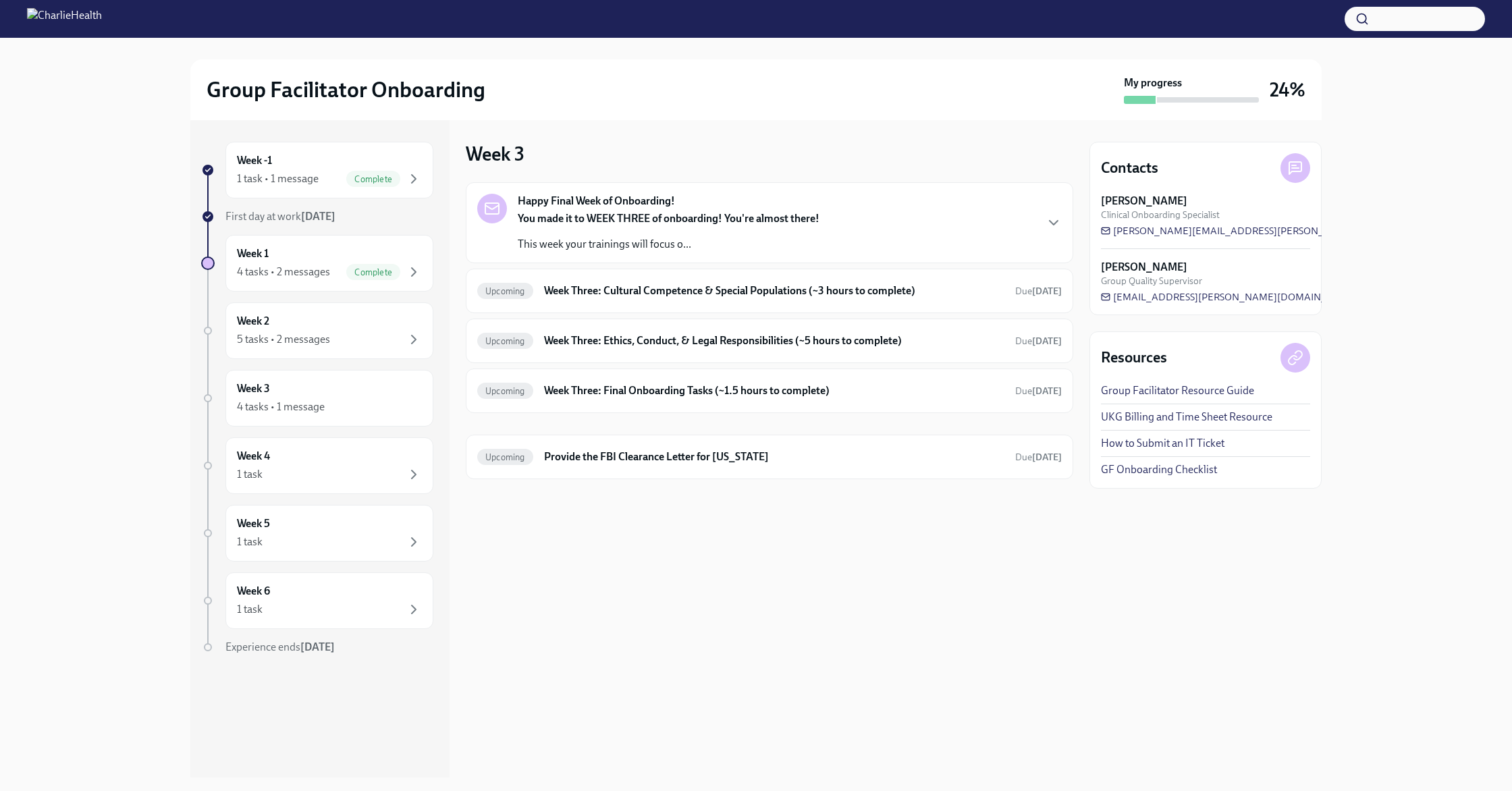
click at [639, 225] on p "You made it to WEEK THREE of onboarding! You're almost there!" at bounding box center [668, 219] width 301 height 15
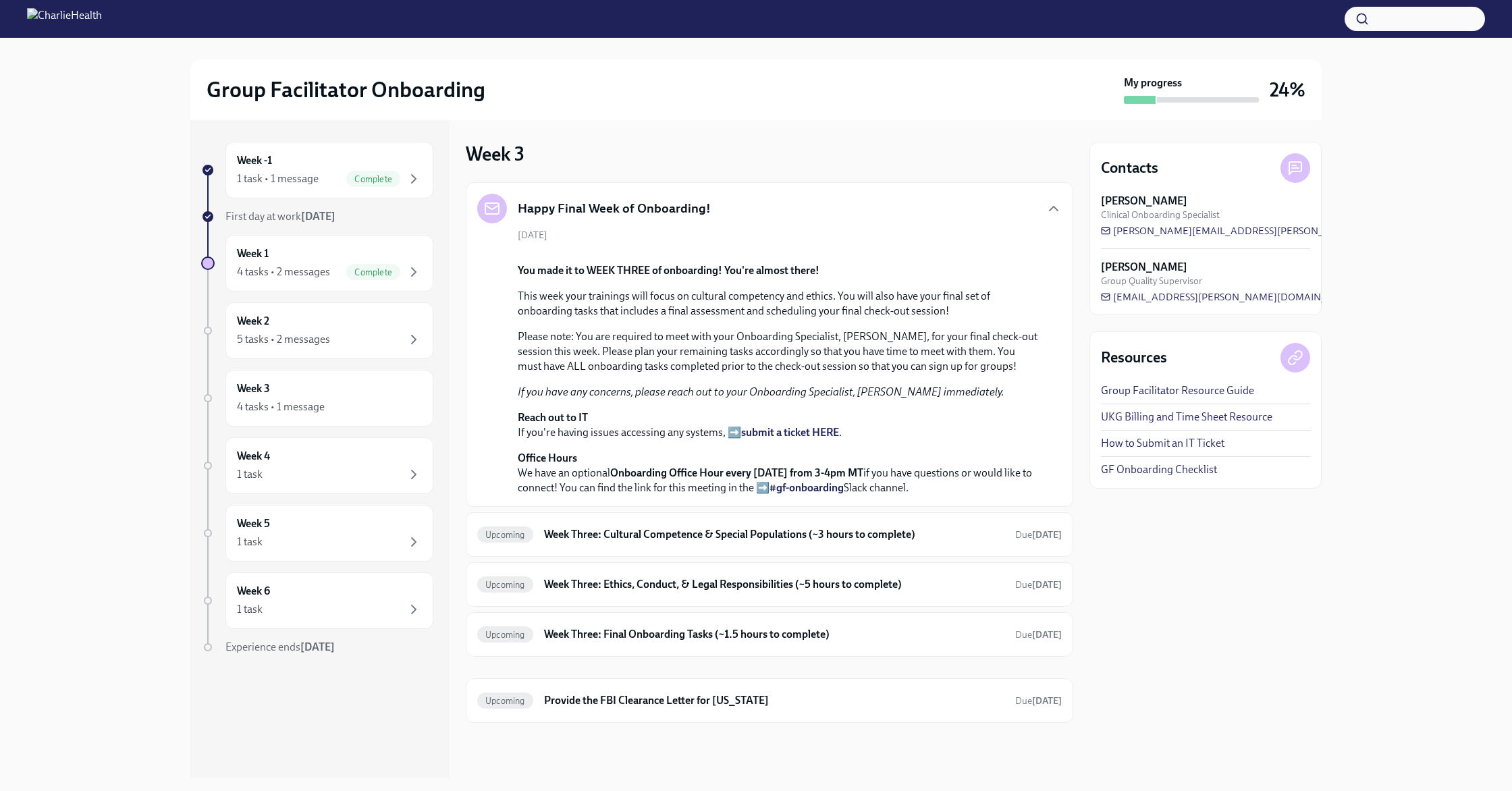
scroll to position [282, 0]
click at [342, 322] on div "Week 2 5 tasks • 2 messages" at bounding box center [329, 331] width 185 height 34
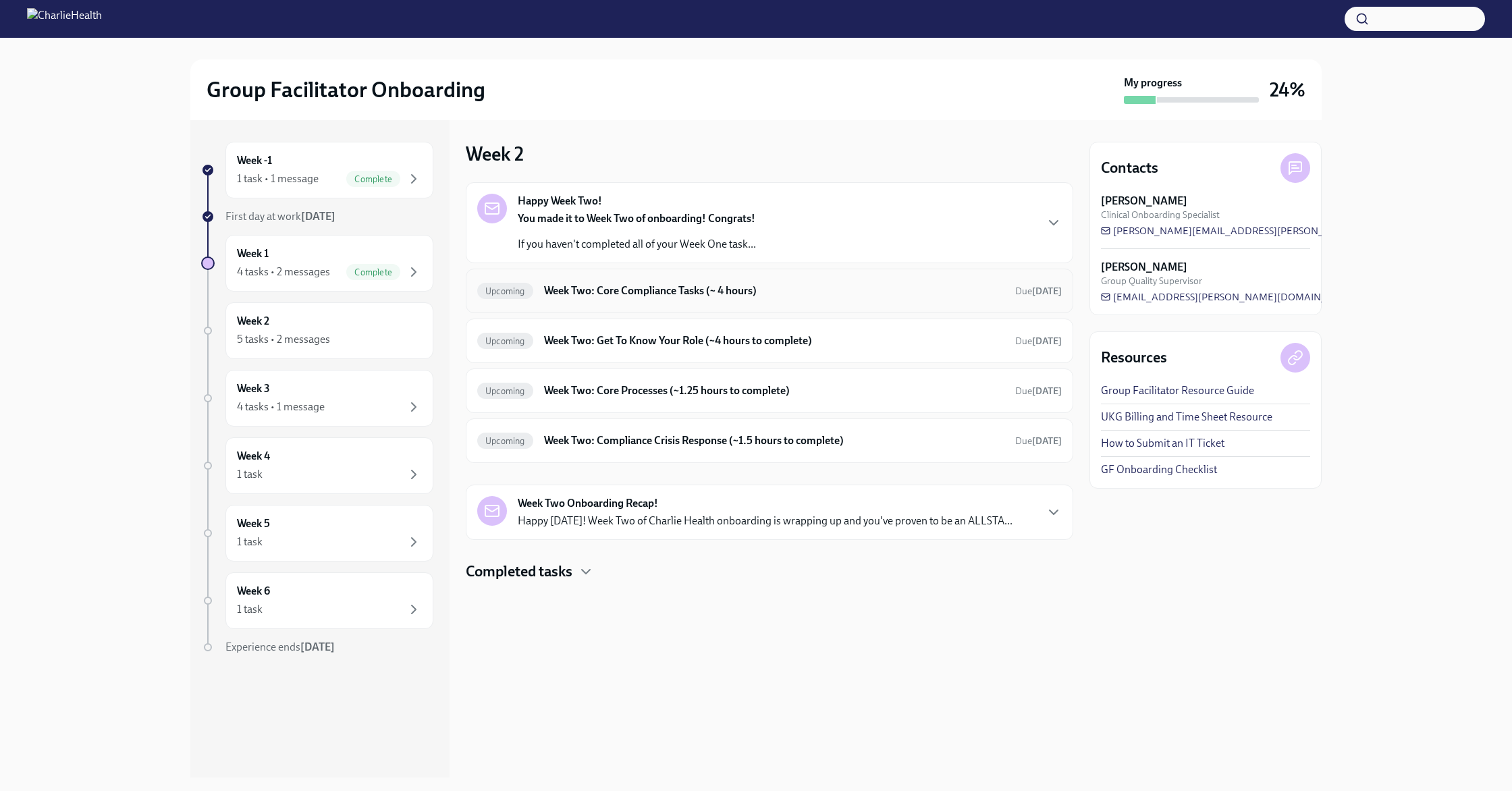
click at [639, 301] on div "Upcoming Week Two: Core Compliance Tasks (~ 4 hours) Due in 10 days" at bounding box center [769, 291] width 584 height 22
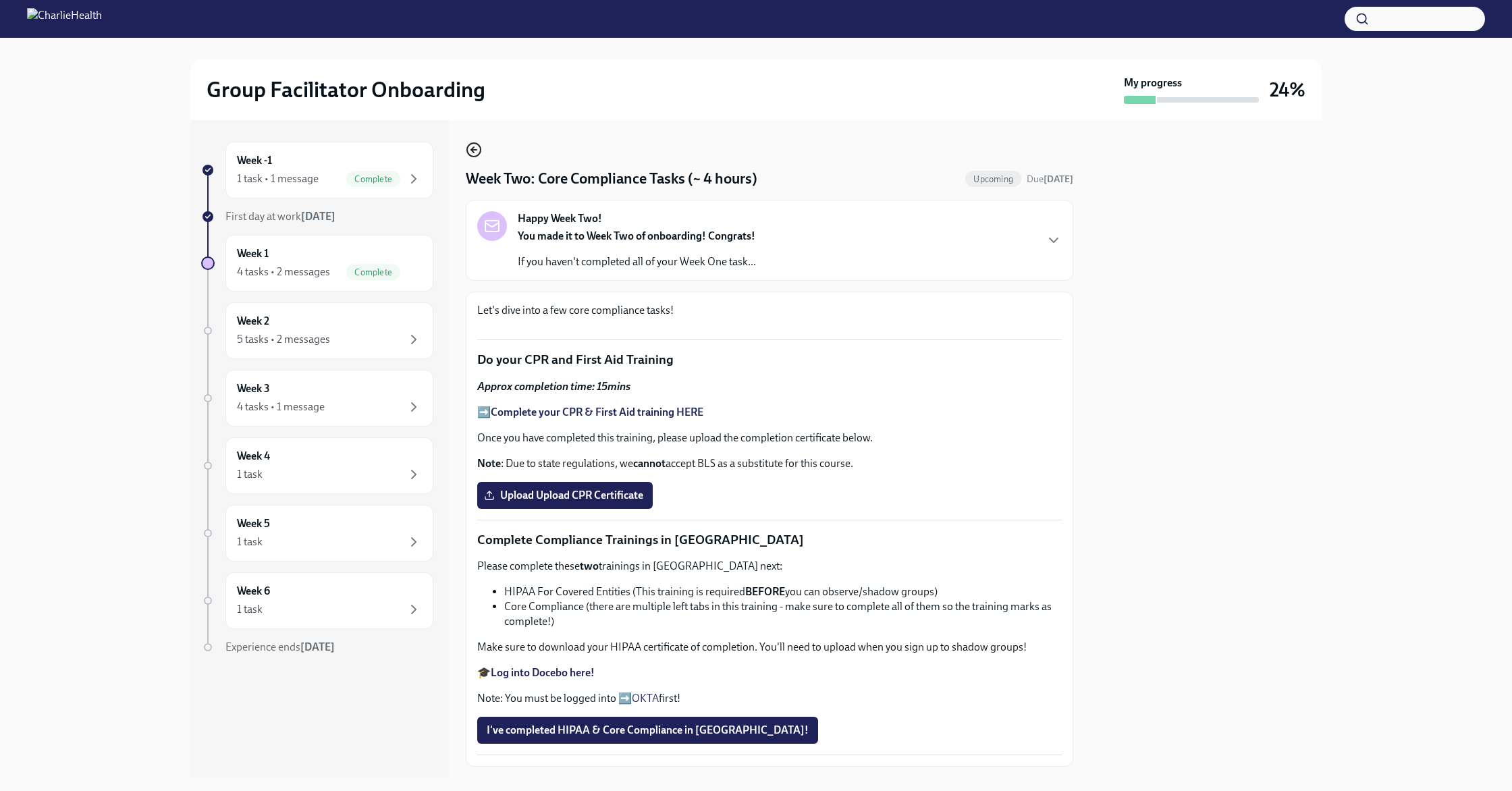
click at [480, 148] on circle "button" at bounding box center [473, 150] width 14 height 14
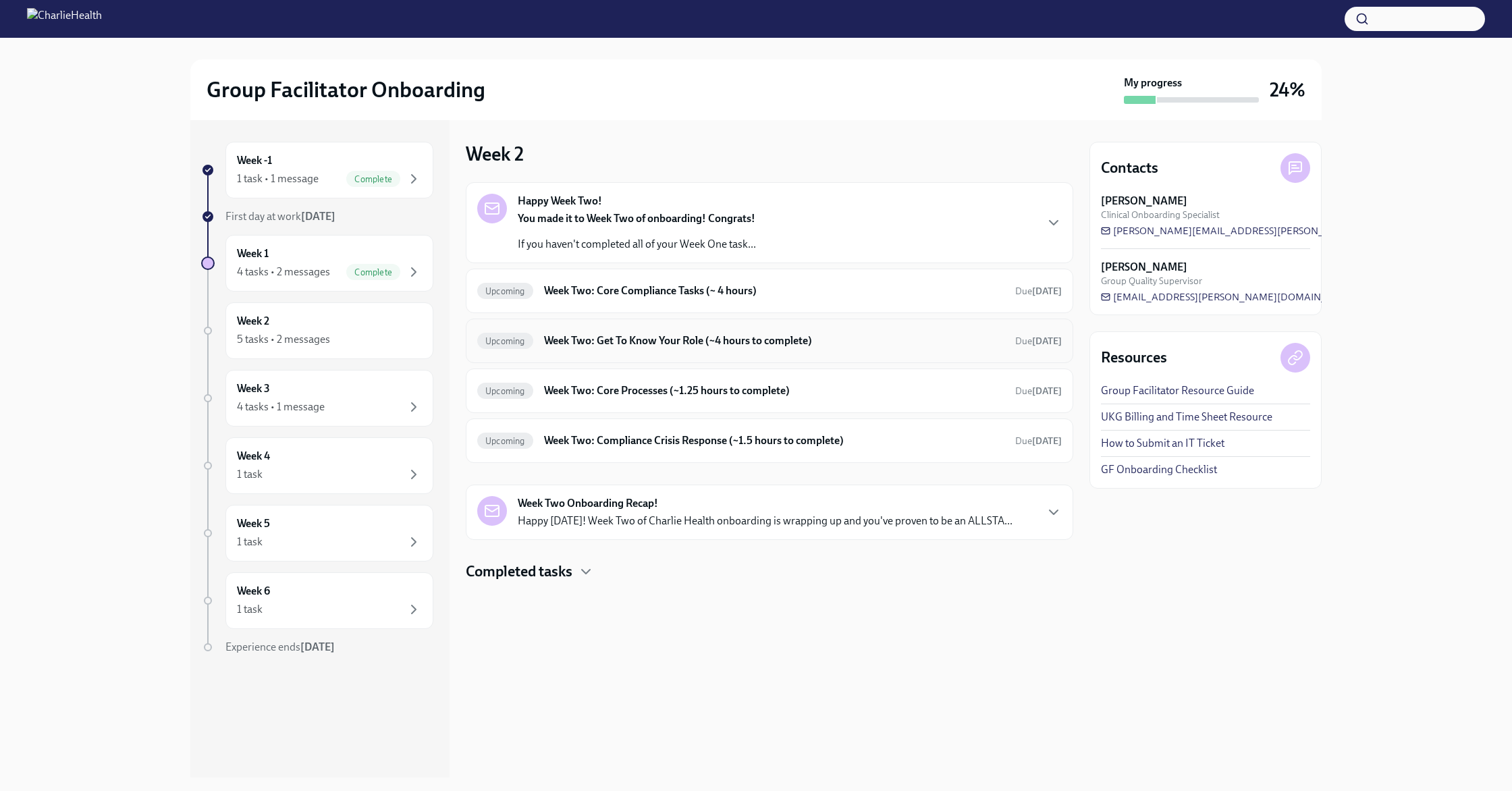
click at [639, 337] on h6 "Week Two: Get To Know Your Role (~4 hours to complete)" at bounding box center [773, 341] width 460 height 15
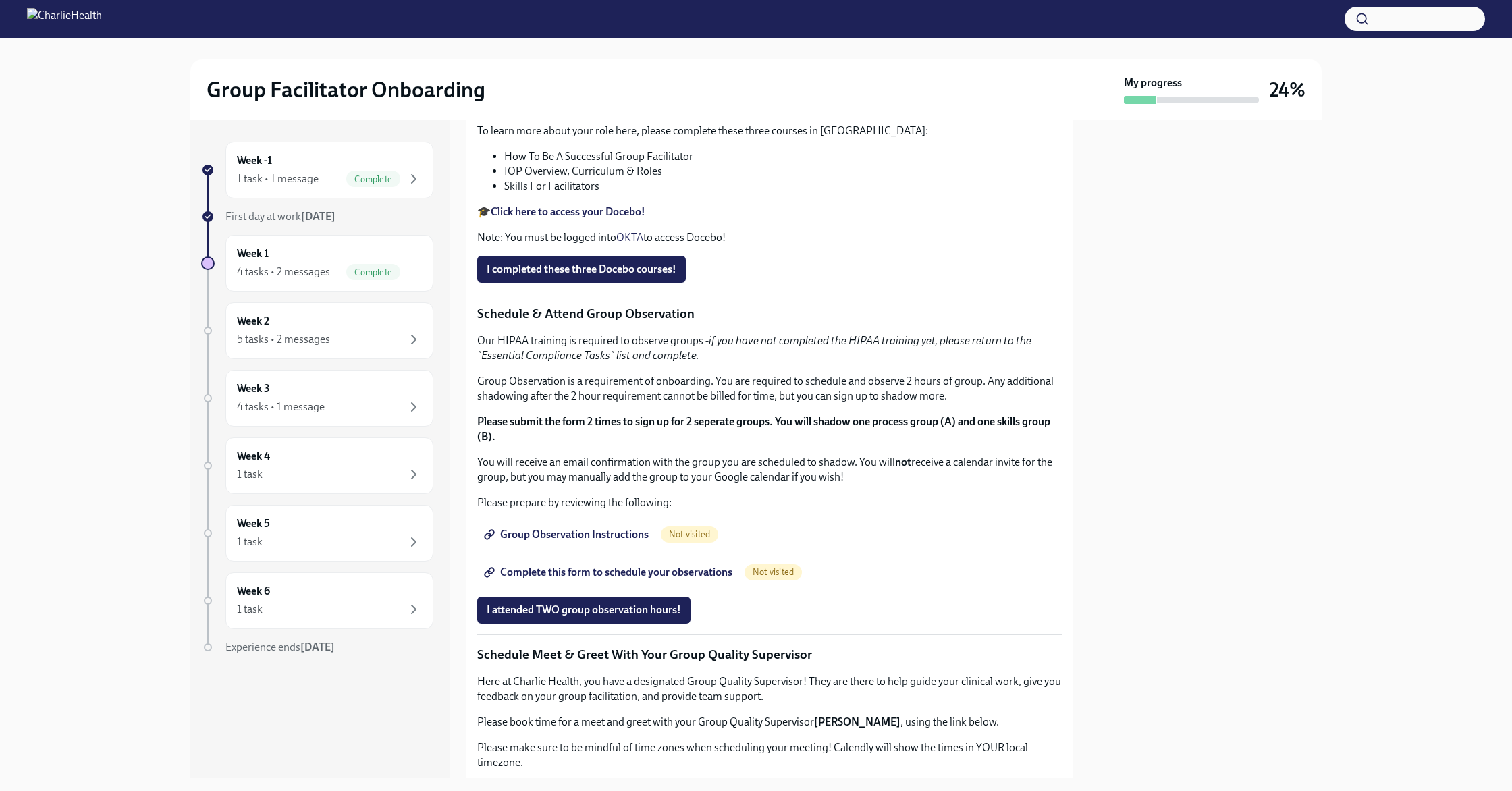
scroll to position [439, 0]
drag, startPoint x: 911, startPoint y: 505, endPoint x: 495, endPoint y: 435, distance: 421.8
click at [495, 435] on div "You've made it to Week Two of Charlie Health onboarding! Congratulations and th…" at bounding box center [769, 359] width 584 height 991
click at [639, 115] on p "Complete Docebo Courses" at bounding box center [769, 106] width 584 height 17
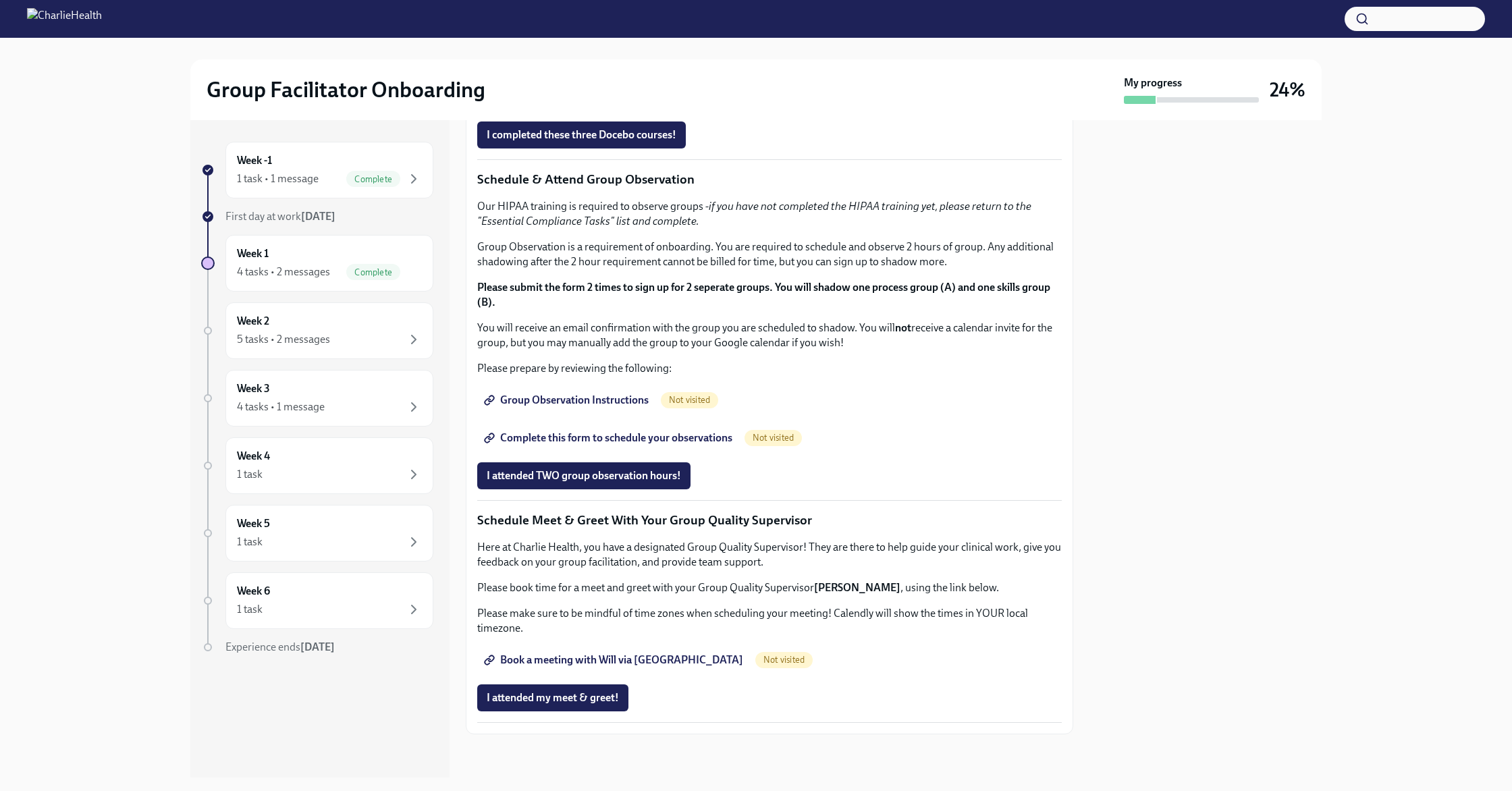
scroll to position [581, 0]
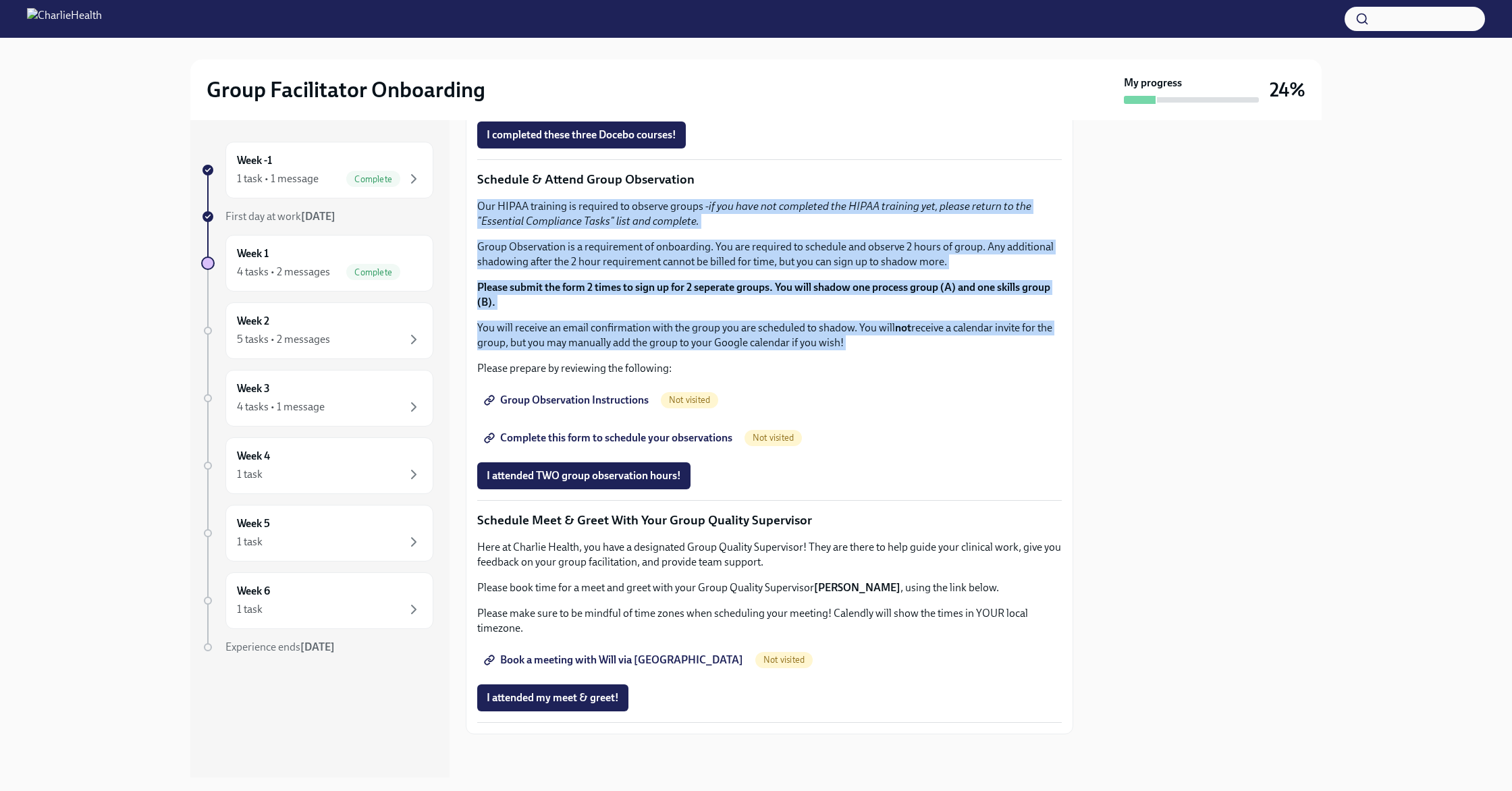
drag, startPoint x: 473, startPoint y: 336, endPoint x: 944, endPoint y: 492, distance: 496.2
click at [639, 486] on div "You've made it to Week Two of Charlie Health onboarding! Congratulations and th…" at bounding box center [769, 226] width 607 height 1014
click at [639, 376] on div "Our HIPAA training is required to observe groups - if you have not completed th…" at bounding box center [769, 288] width 584 height 176
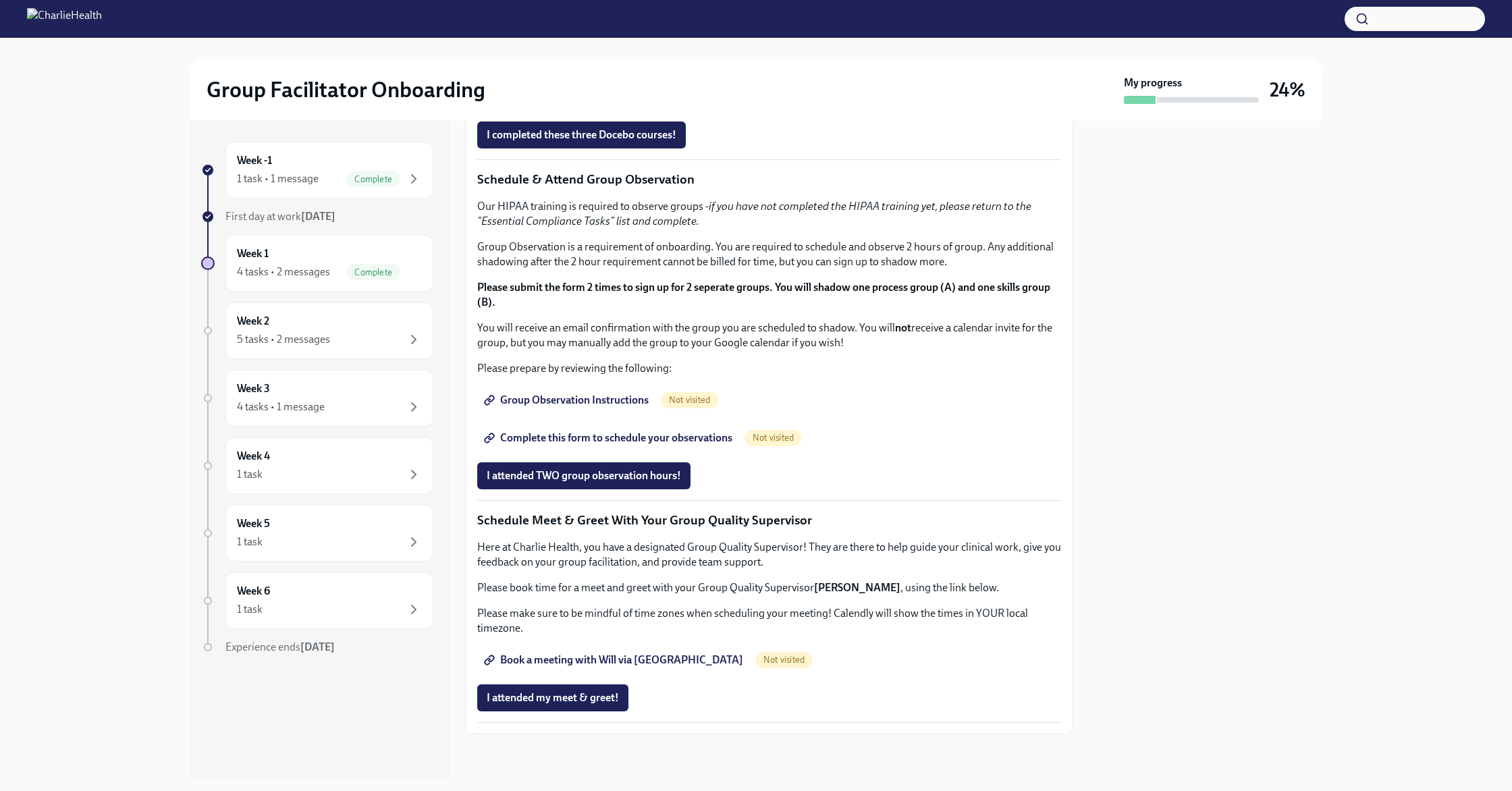
scroll to position [1011, 0]
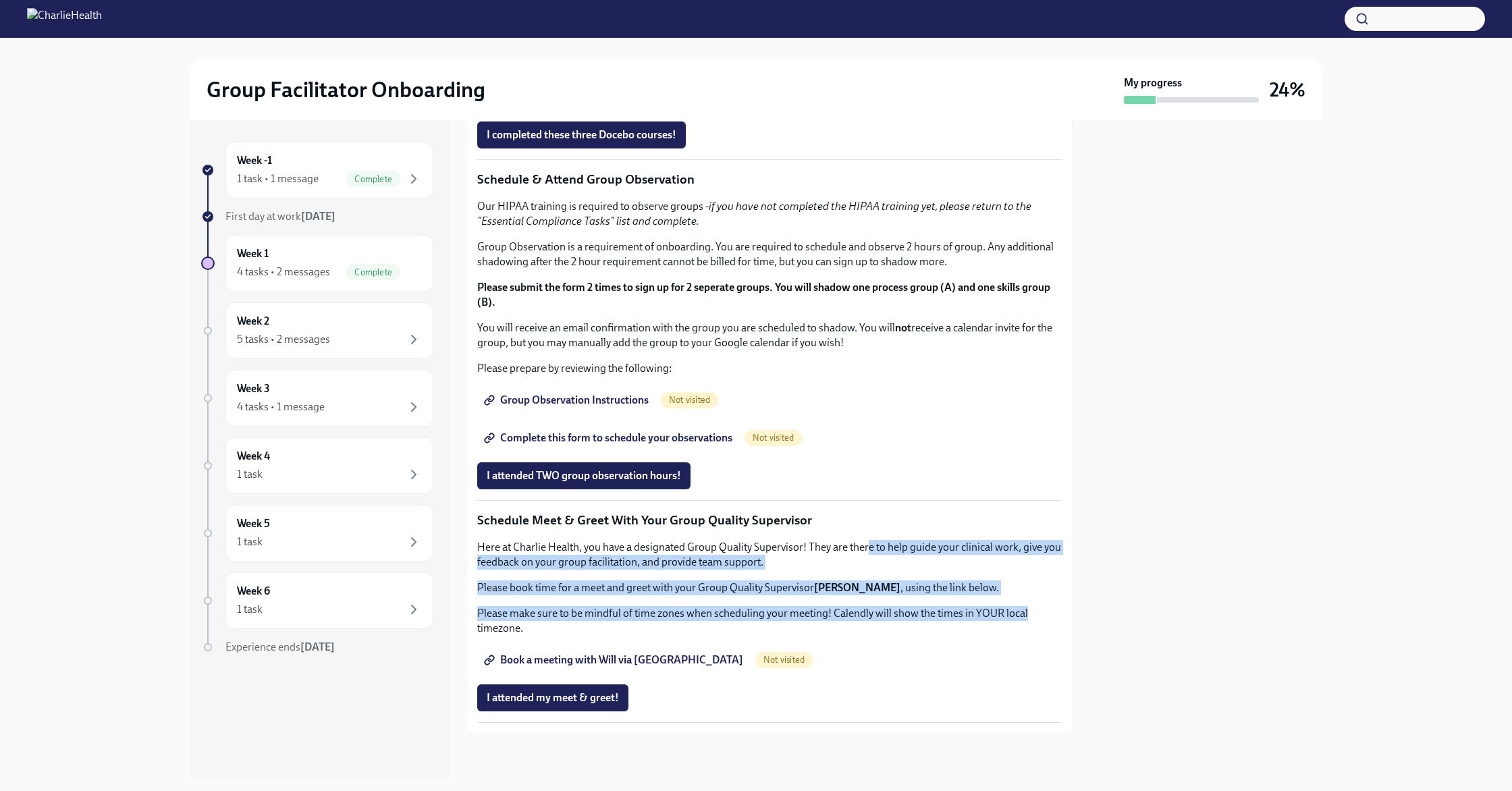
drag, startPoint x: 924, startPoint y: 565, endPoint x: 1049, endPoint y: 616, distance: 135.0
click at [639, 616] on div "Here at Charlie Health, you have a designated Group Quality Supervisor! They ar…" at bounding box center [769, 588] width 584 height 96
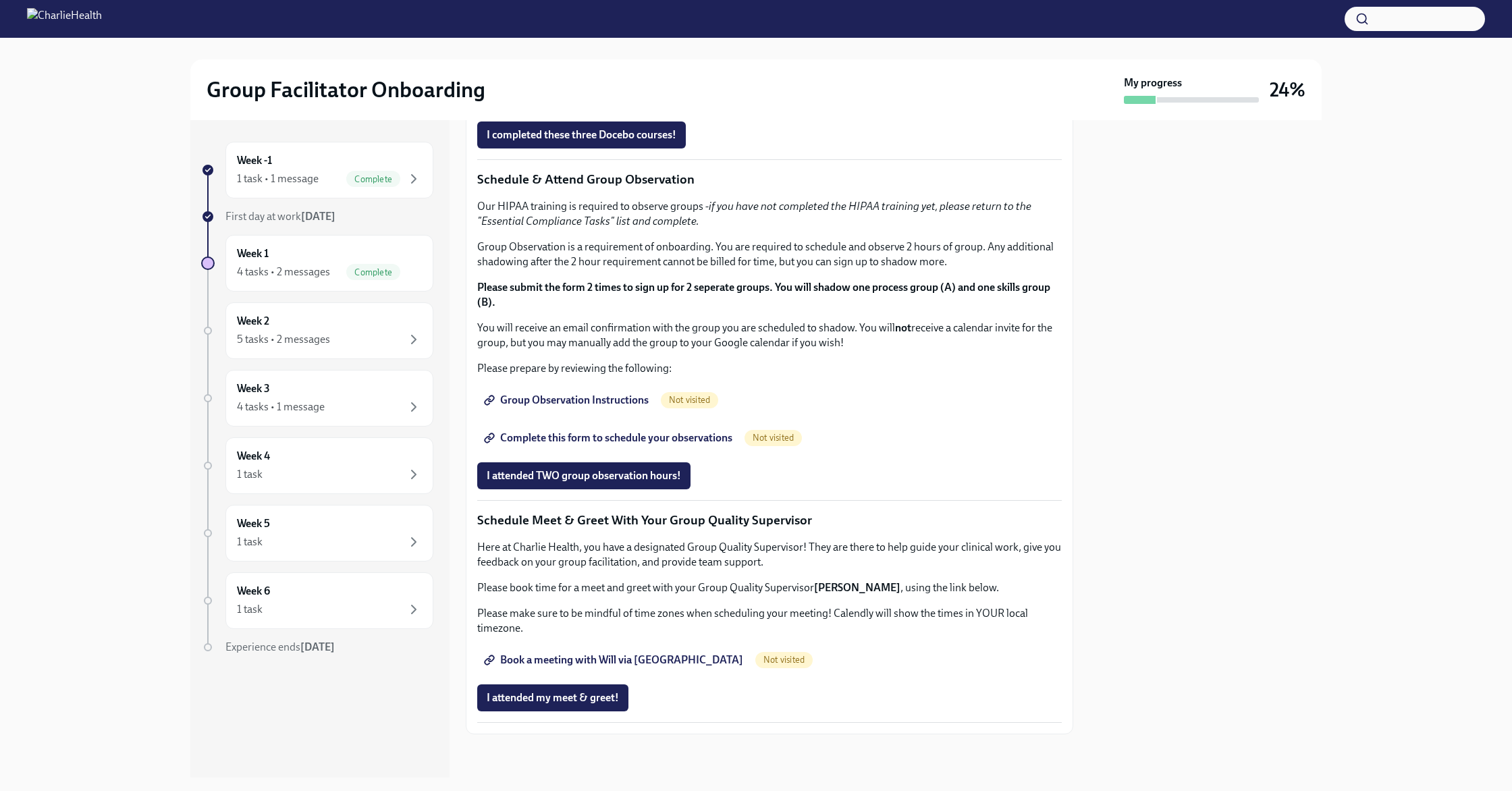
click at [639, 629] on p "Please make sure to be mindful of time zones when scheduling your meeting! Cale…" at bounding box center [769, 621] width 584 height 29
click at [591, 413] on link "Group Observation Instructions" at bounding box center [567, 400] width 181 height 27
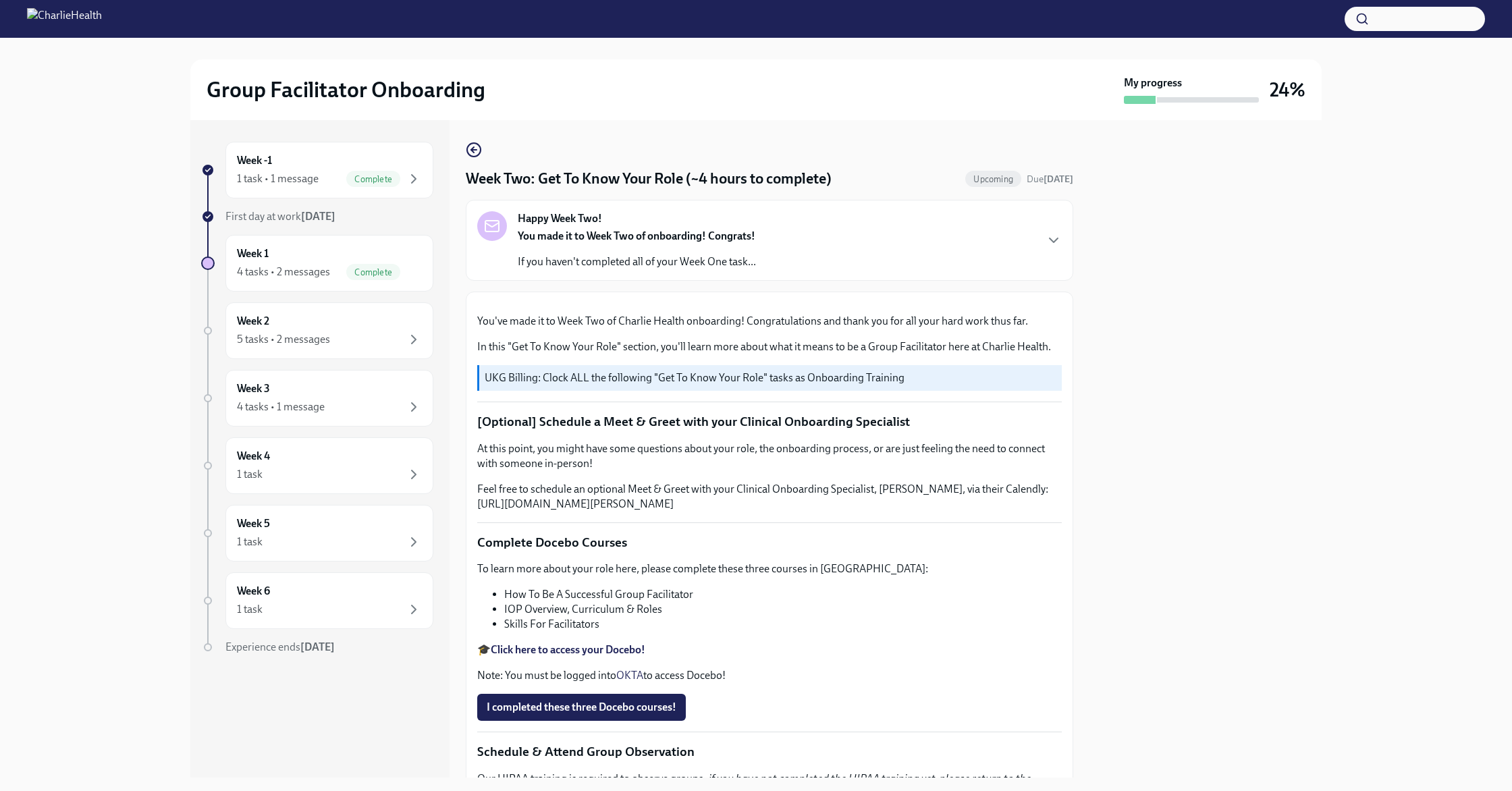
click at [639, 241] on div "Happy Week Two! You made it to Week Two of onboarding! Congrats! If you haven't…" at bounding box center [769, 240] width 584 height 58
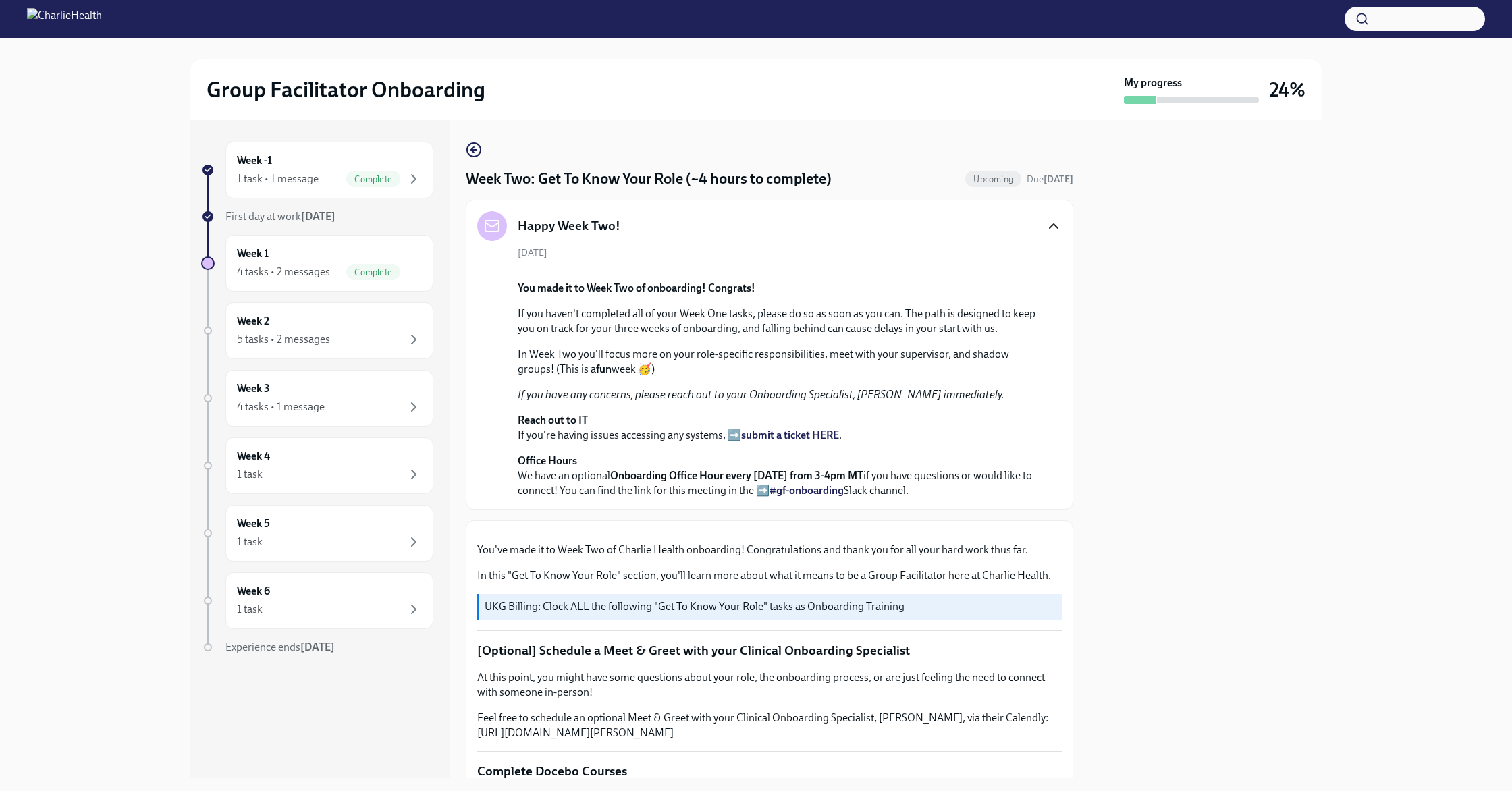
click at [639, 229] on icon "button" at bounding box center [1054, 226] width 17 height 17
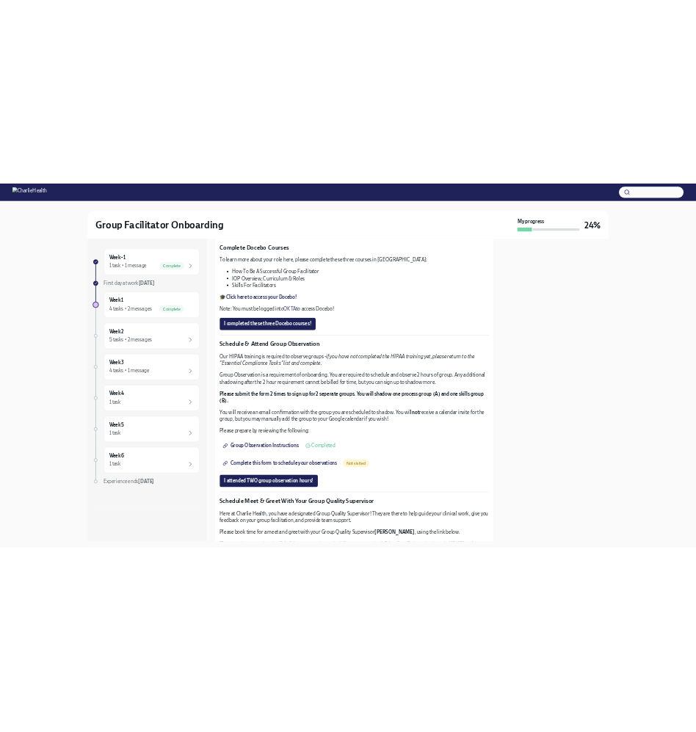
scroll to position [1100, 0]
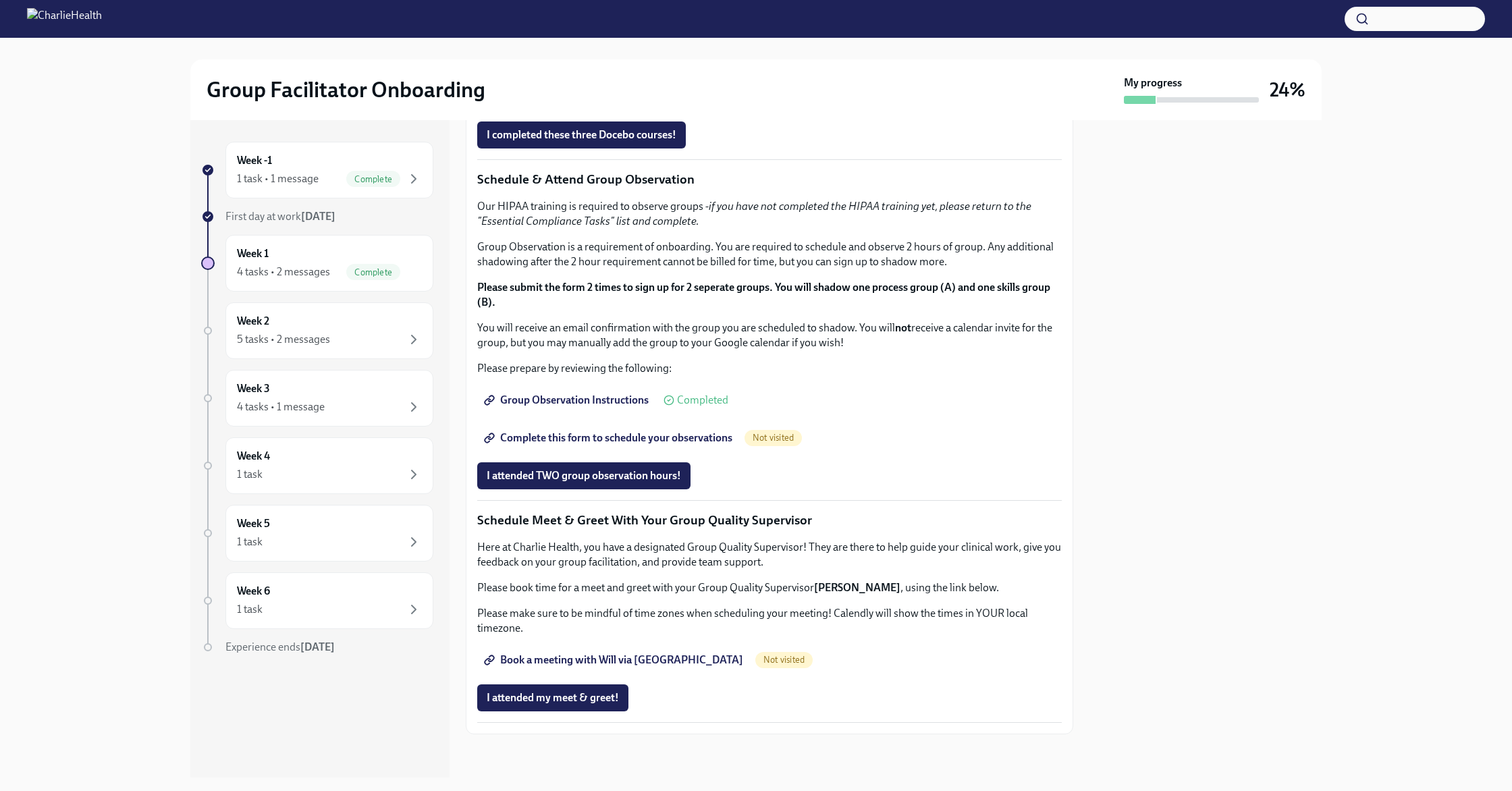
click at [639, 656] on span "Book a meeting with Will via Calendly" at bounding box center [615, 660] width 256 height 14
